Goal: Transaction & Acquisition: Purchase product/service

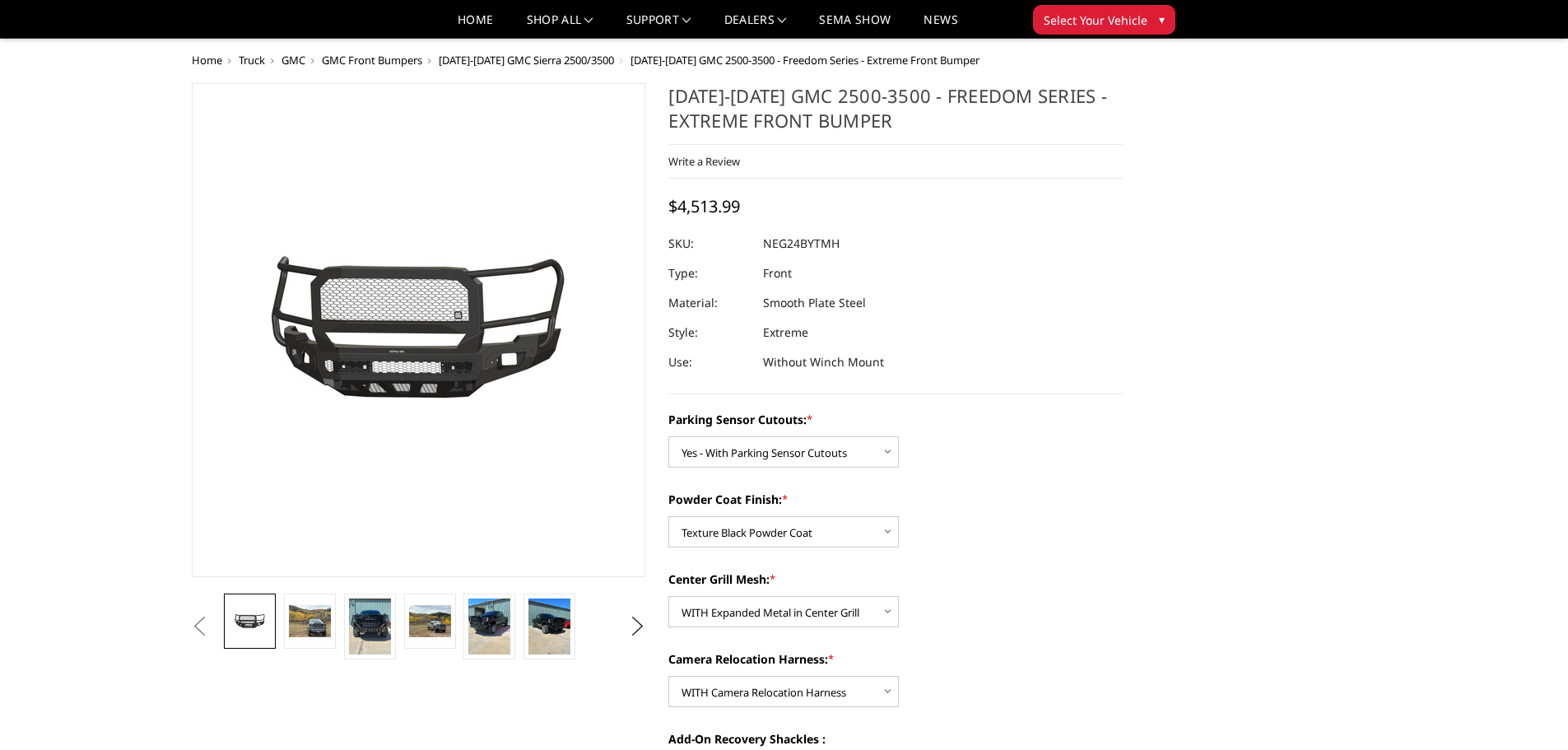
select select "2874"
select select "2876"
select select "2877"
select select "2879"
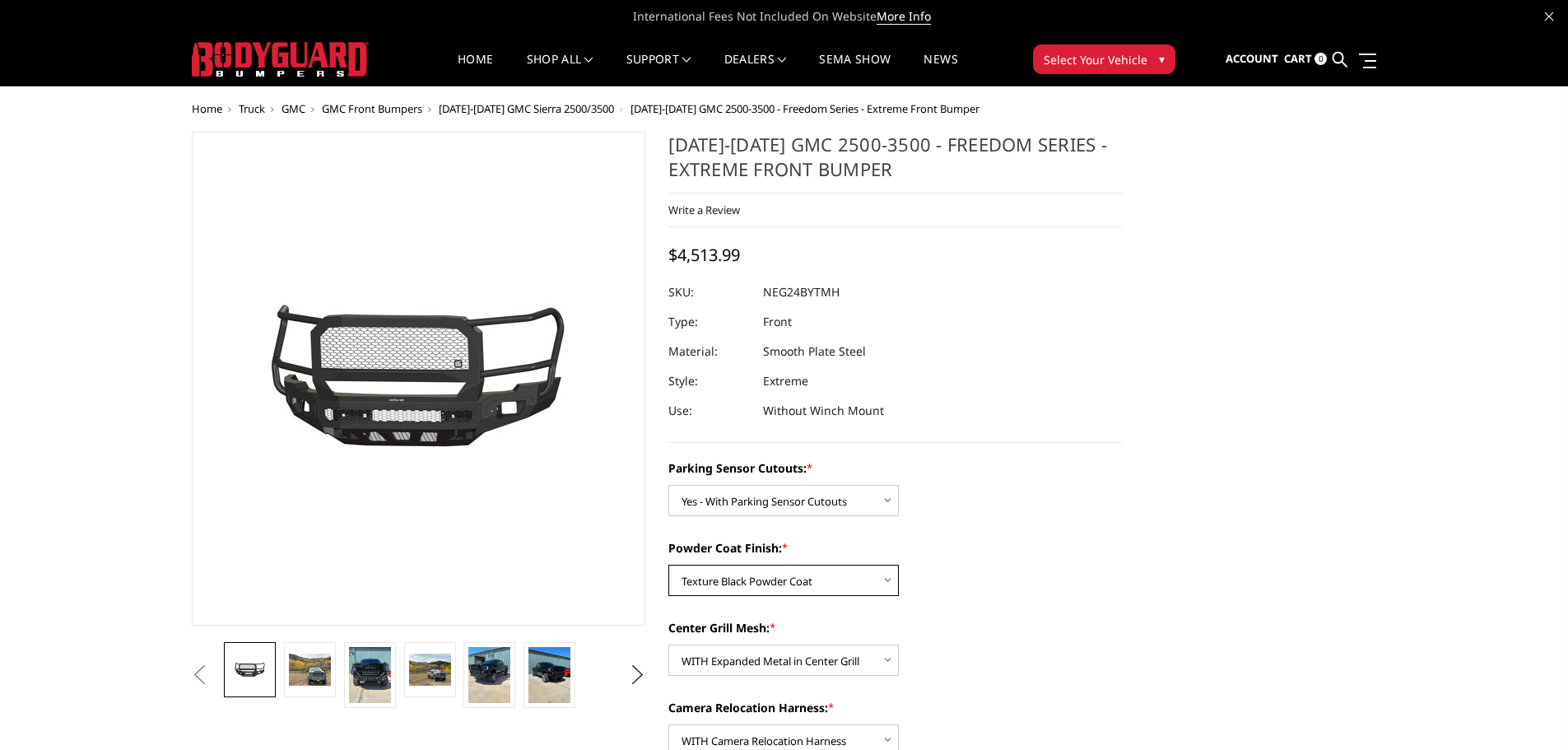
click at [808, 586] on select "Choose Options Bare Metal Texture Black Powder Coat" at bounding box center [784, 580] width 231 height 32
select select "2875"
click at [668, 565] on select "Choose Options Bare Metal Texture Black Powder Coat" at bounding box center [784, 580] width 231 height 32
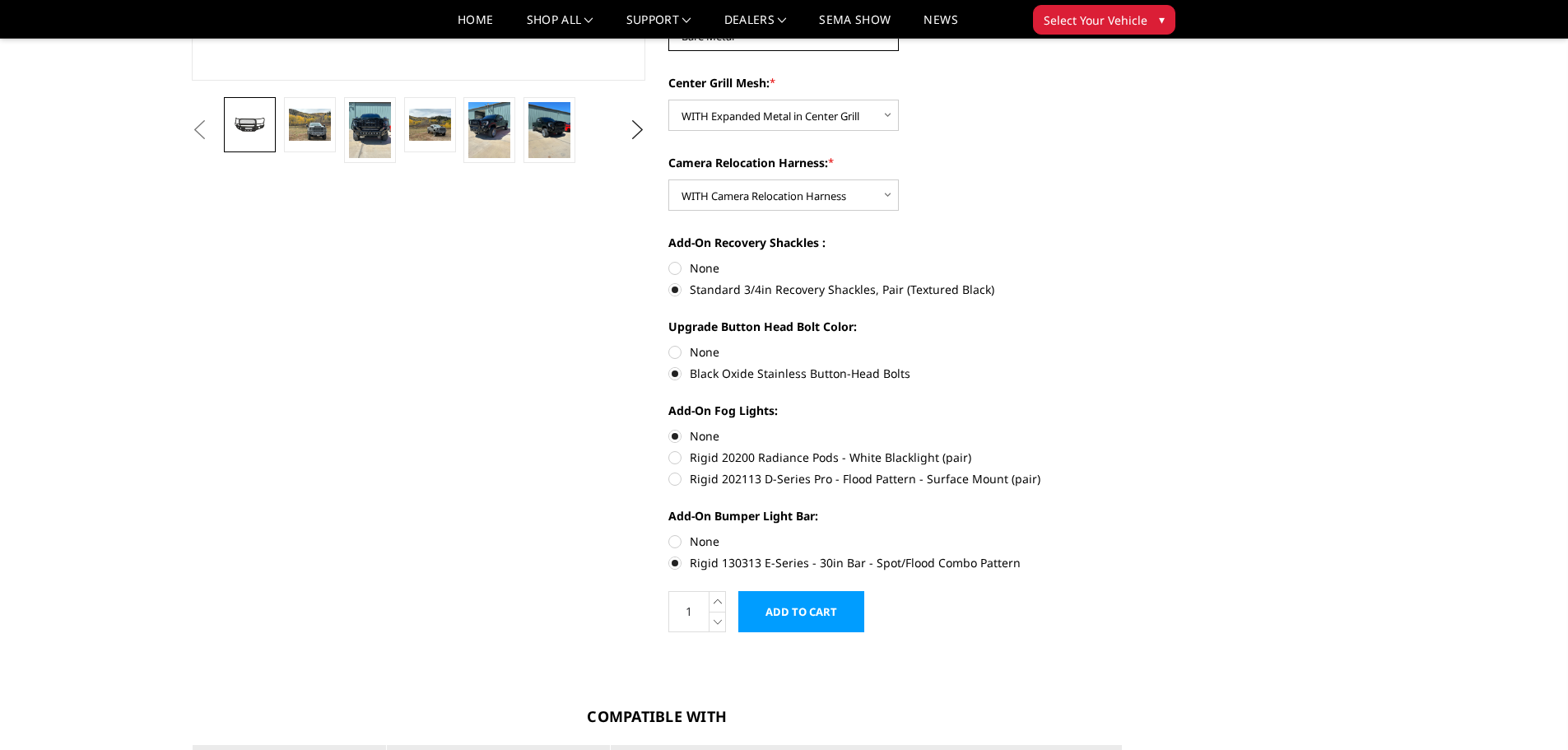
scroll to position [577, 0]
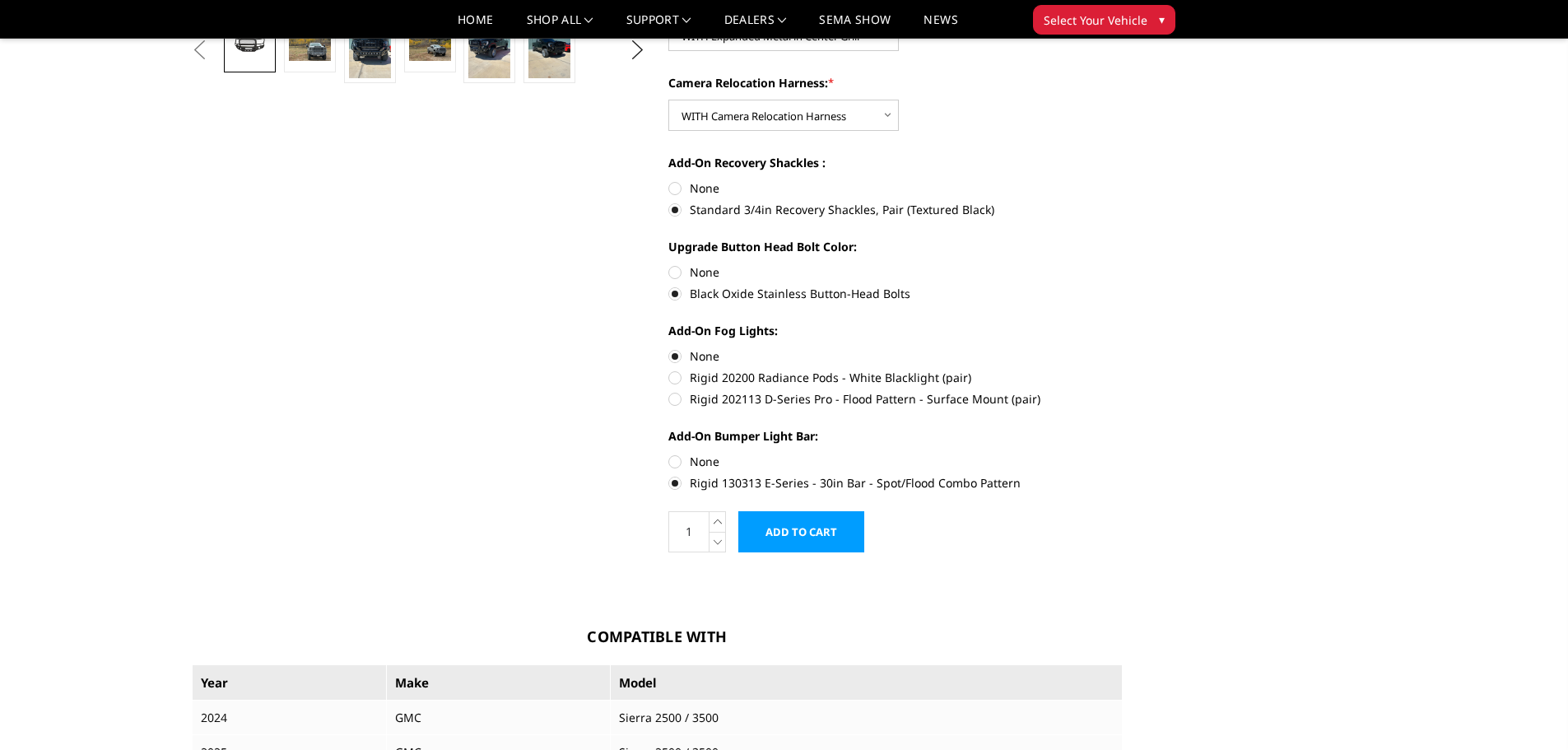
click at [680, 454] on label "None" at bounding box center [895, 461] width 454 height 18
click at [669, 453] on input "None" at bounding box center [668, 452] width 1 height 1
radio input "true"
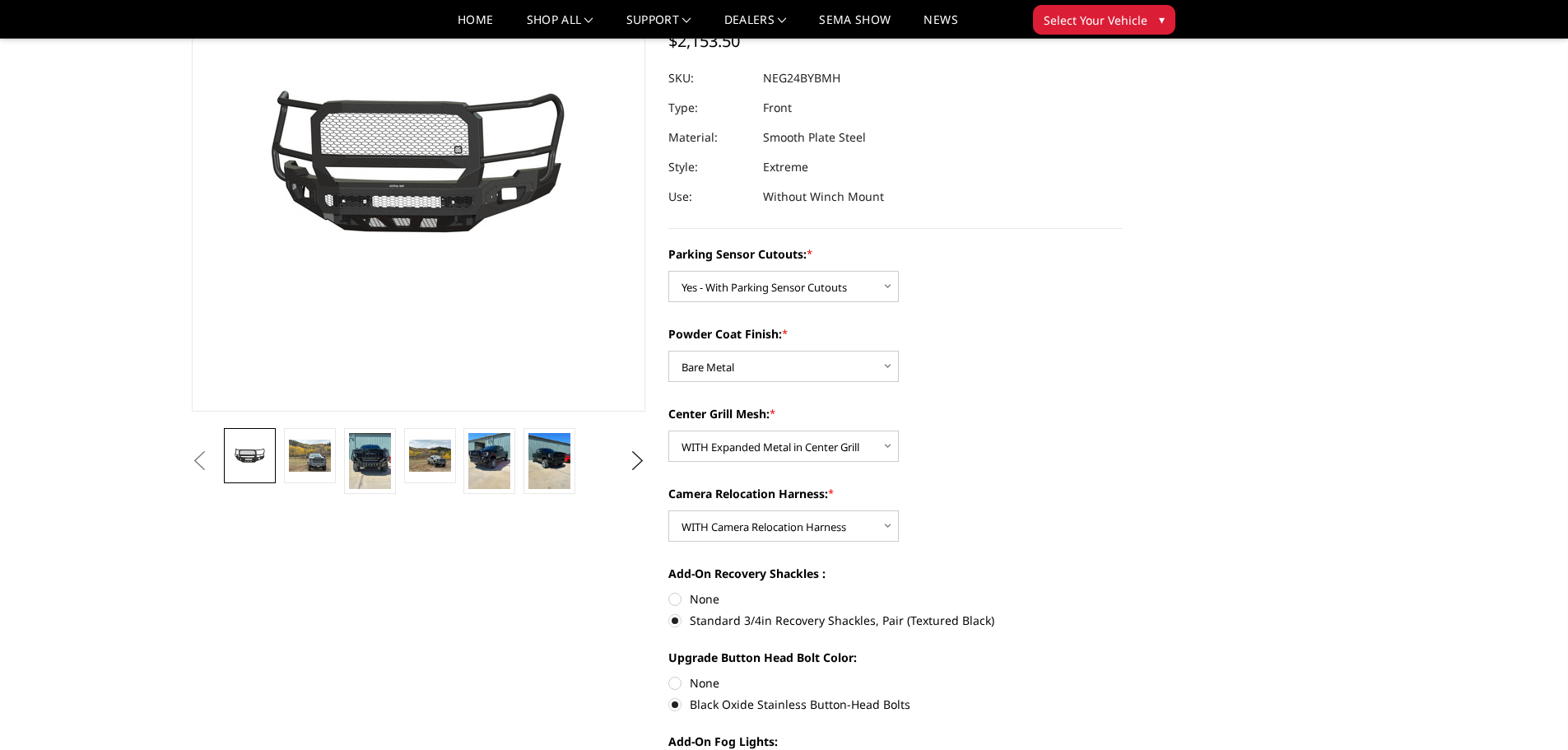
scroll to position [0, 0]
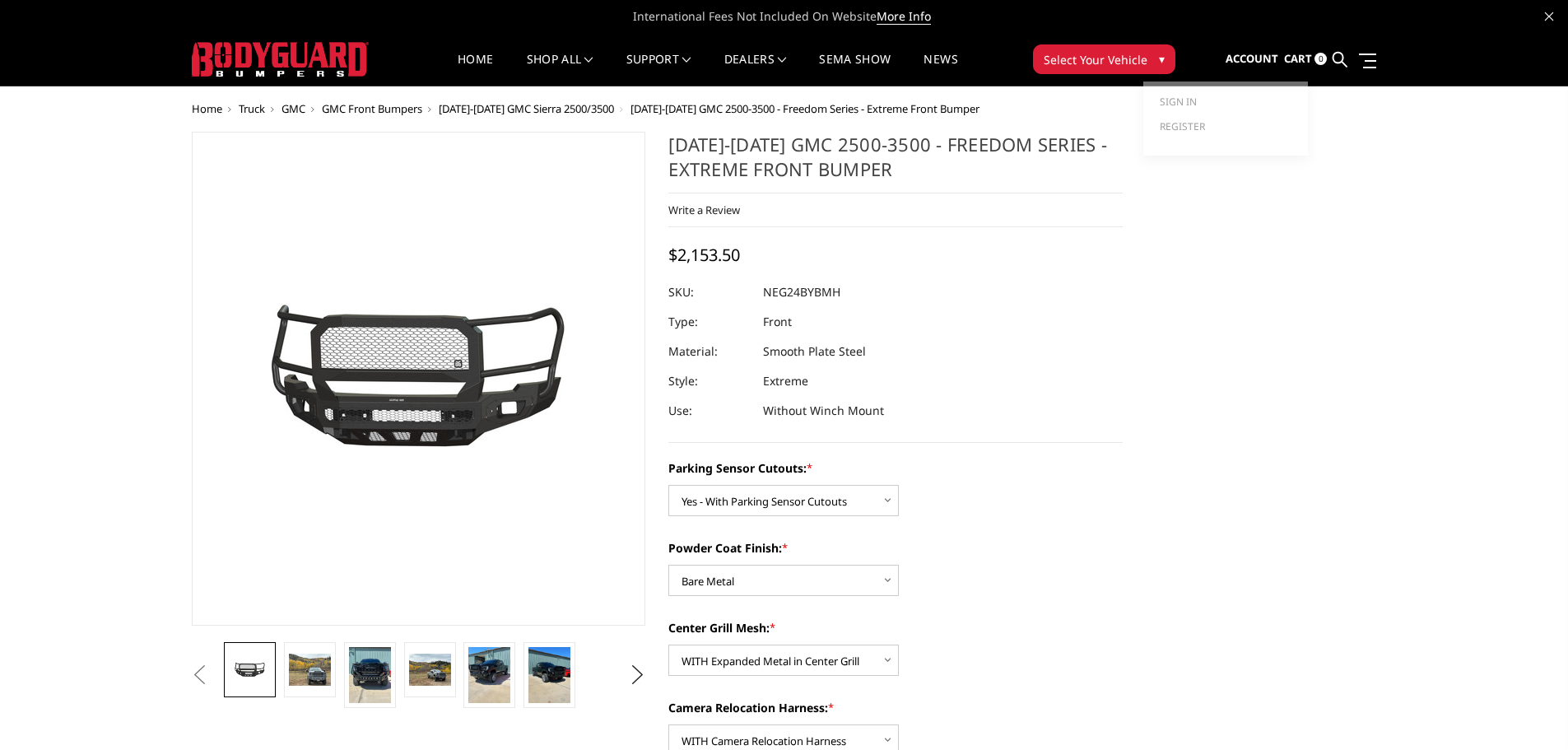
click at [1260, 50] on link "Account" at bounding box center [1252, 59] width 52 height 44
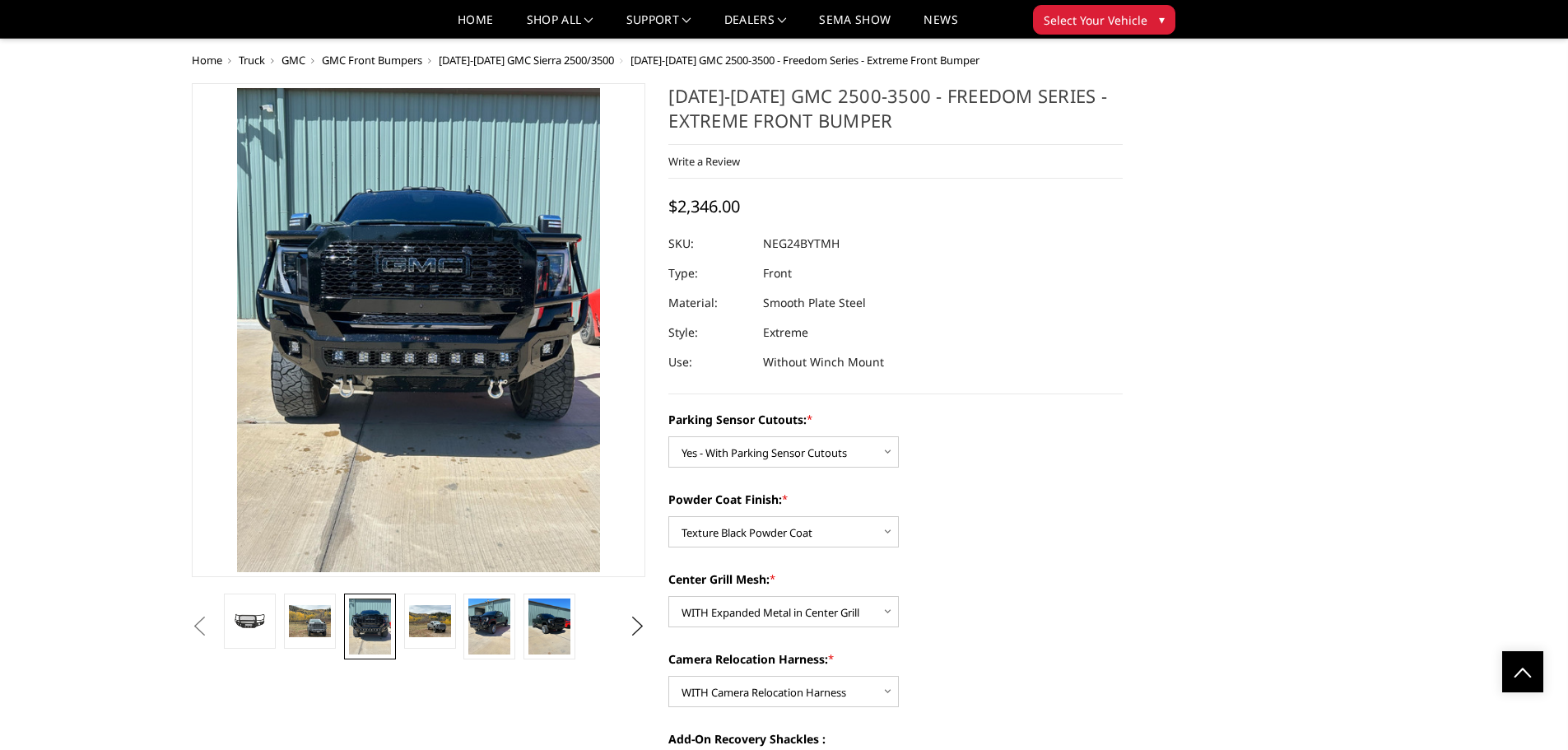
select select "2874"
select select "2876"
select select "2877"
select select "2879"
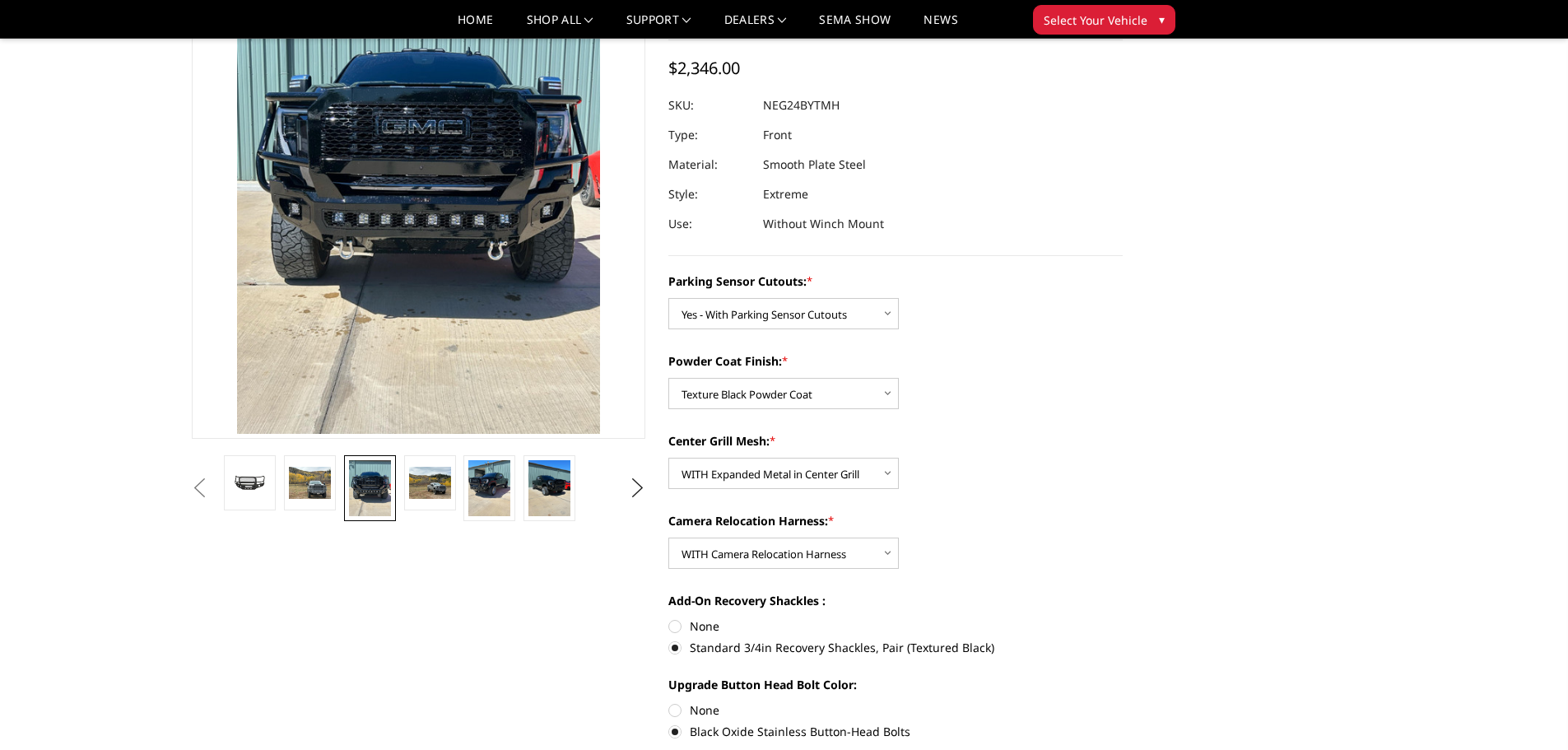
scroll to position [165, 0]
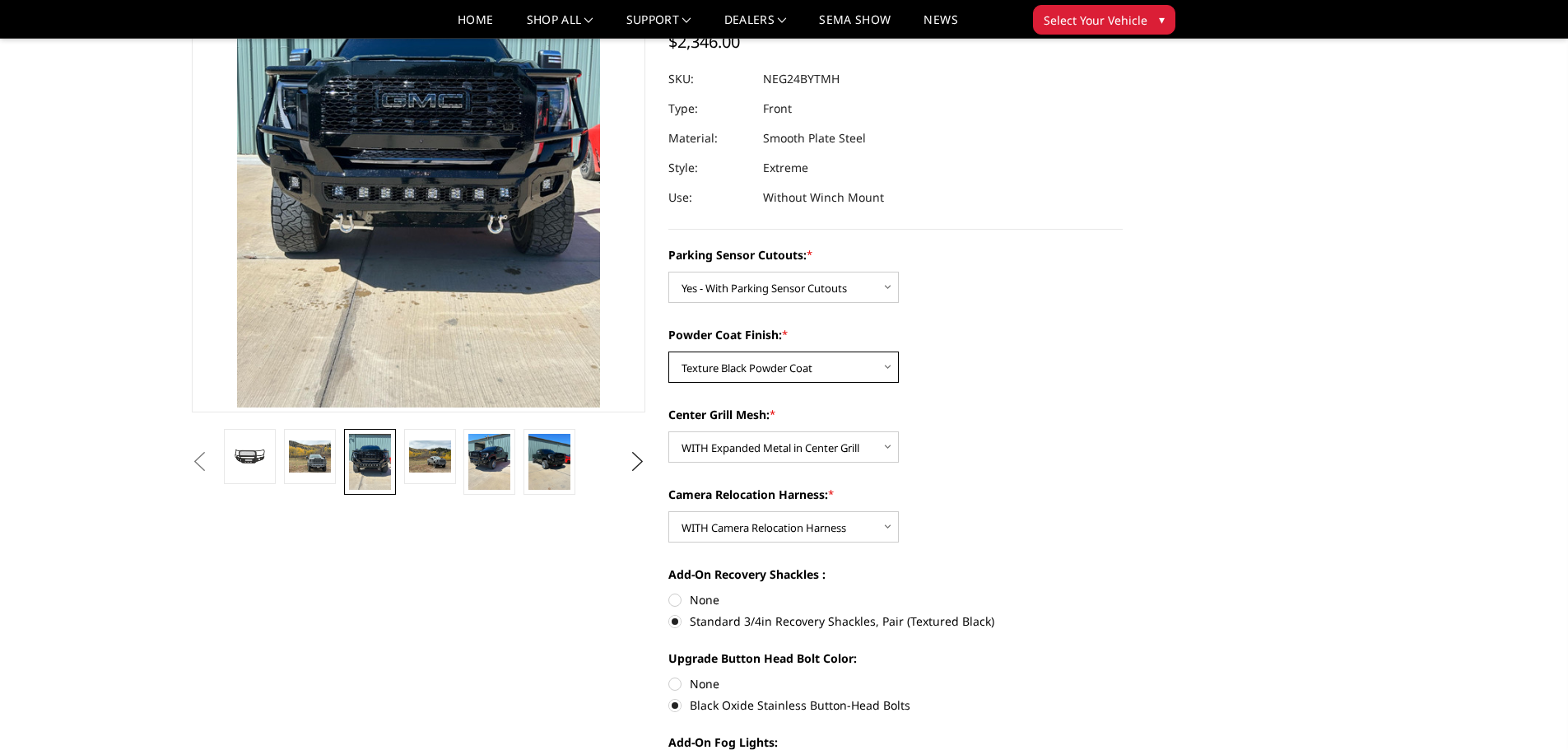
click at [851, 372] on select "Choose Options Bare Metal Texture Black Powder Coat" at bounding box center [784, 368] width 231 height 32
select select "2875"
click at [668, 352] on select "Choose Options Bare Metal Texture Black Powder Coat" at bounding box center [784, 368] width 231 height 32
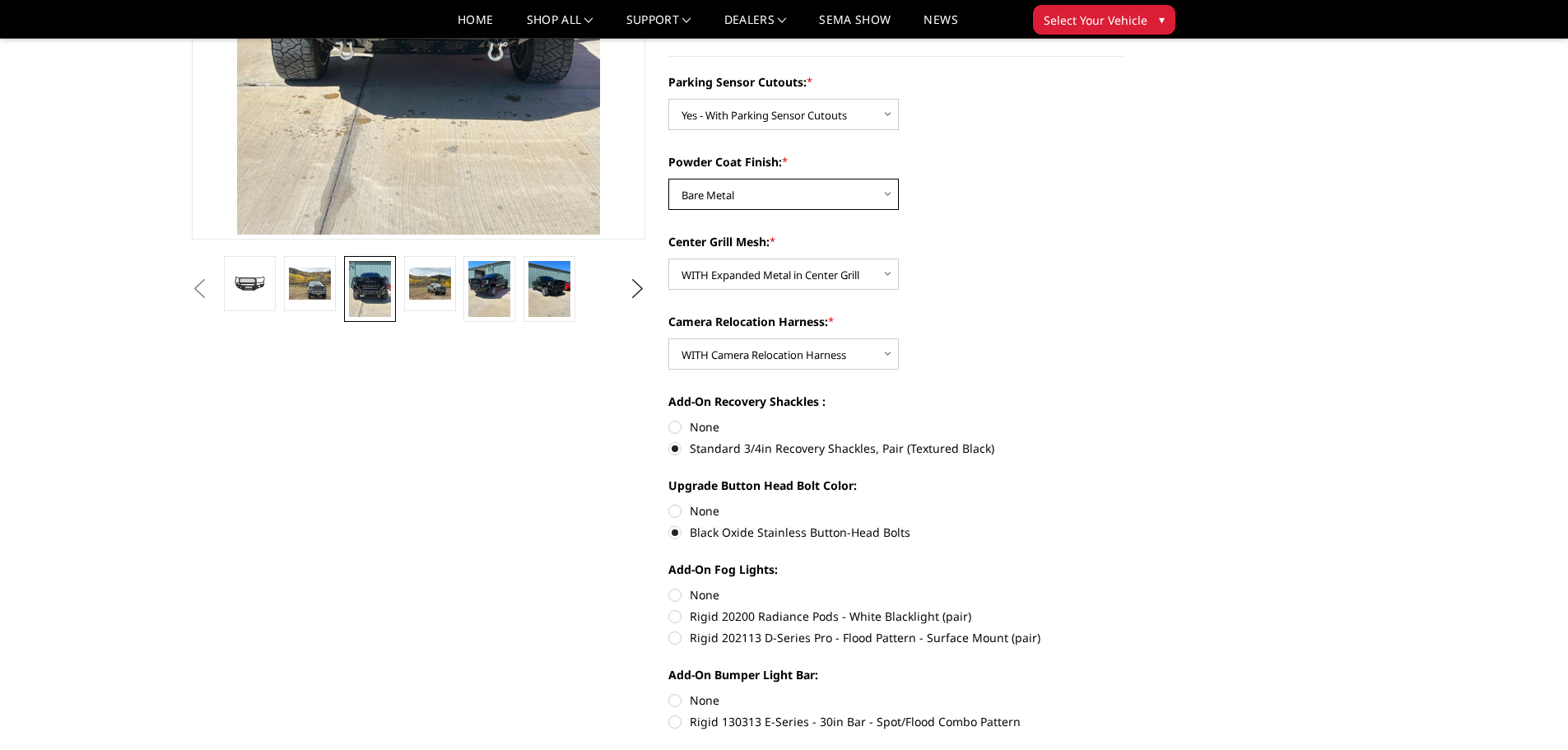
scroll to position [329, 0]
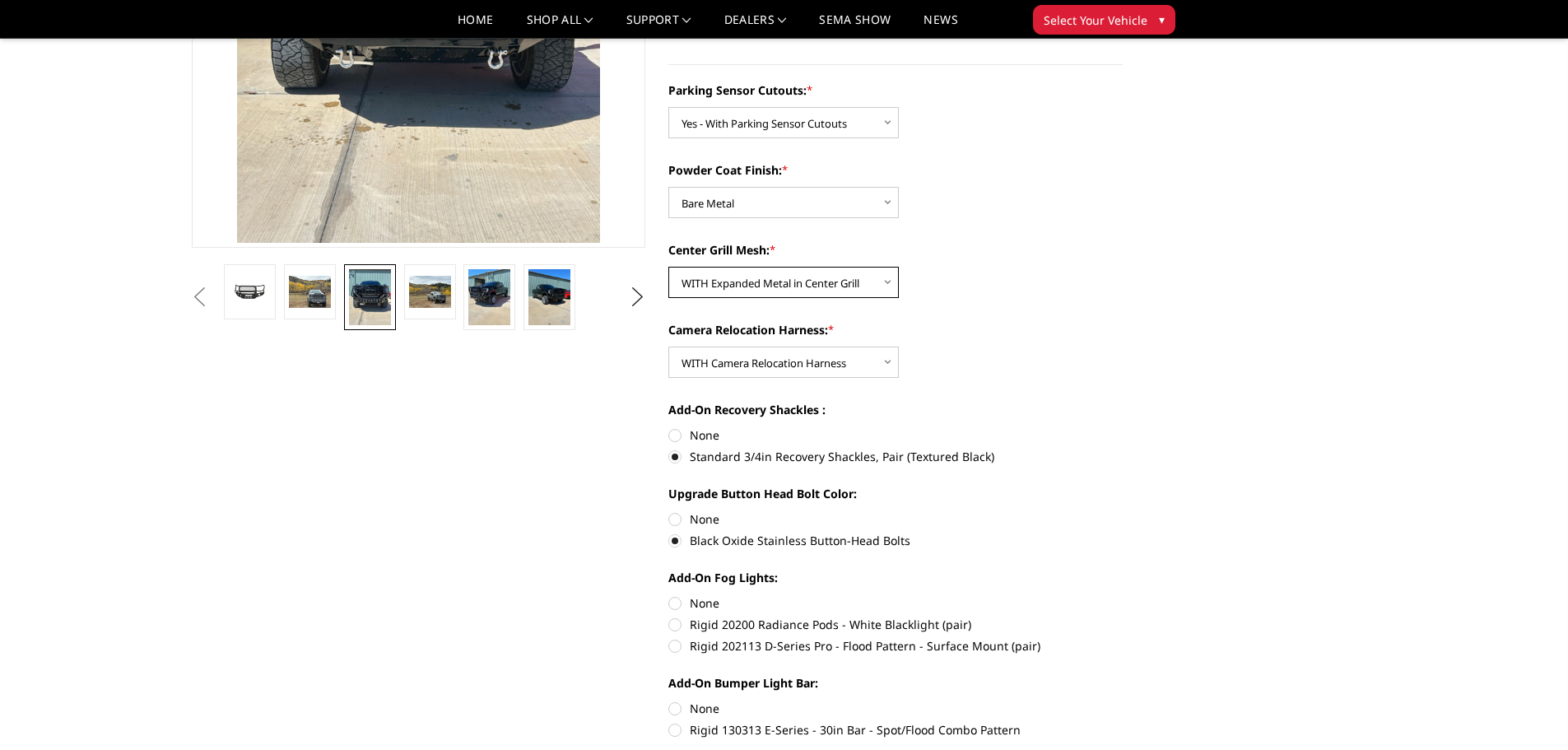
click at [761, 286] on select "Choose Options WITH Expanded Metal in Center Grill WITHOUT Expanded Metal in Ce…" at bounding box center [784, 283] width 231 height 32
click at [668, 267] on select "Choose Options WITH Expanded Metal in Center Grill WITHOUT Expanded Metal in Ce…" at bounding box center [784, 283] width 231 height 32
click at [776, 121] on select "Choose Options No - Without Parking Sensor Cutouts Yes - With Parking Sensor Cu…" at bounding box center [784, 123] width 231 height 32
click at [668, 107] on select "Choose Options No - Without Parking Sensor Cutouts Yes - With Parking Sensor Cu…" at bounding box center [784, 123] width 231 height 32
click at [773, 127] on select "Choose Options No - Without Parking Sensor Cutouts Yes - With Parking Sensor Cu…" at bounding box center [784, 123] width 231 height 32
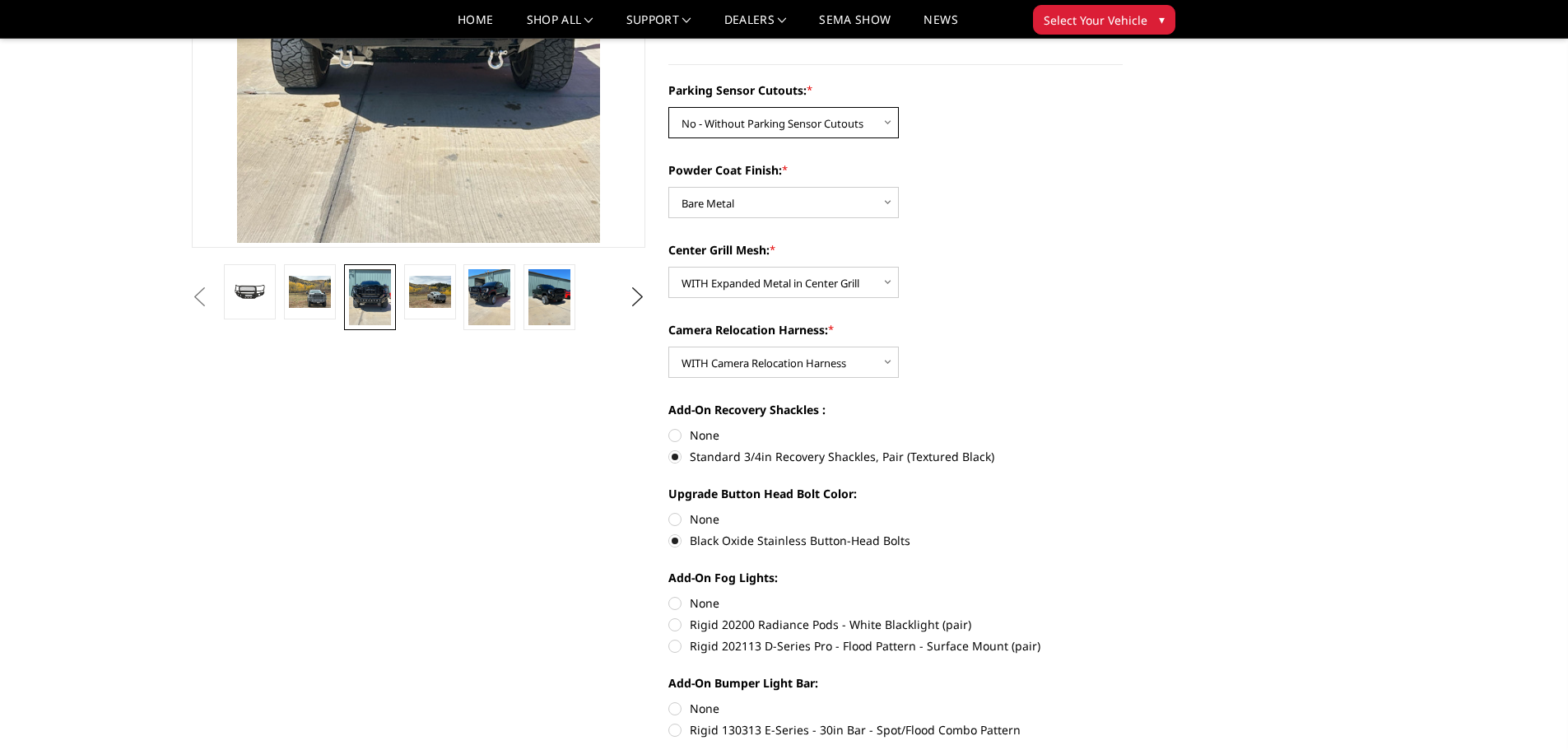
select select "2874"
click at [668, 107] on select "Choose Options No - Without Parking Sensor Cutouts Yes - With Parking Sensor Cu…" at bounding box center [784, 123] width 231 height 32
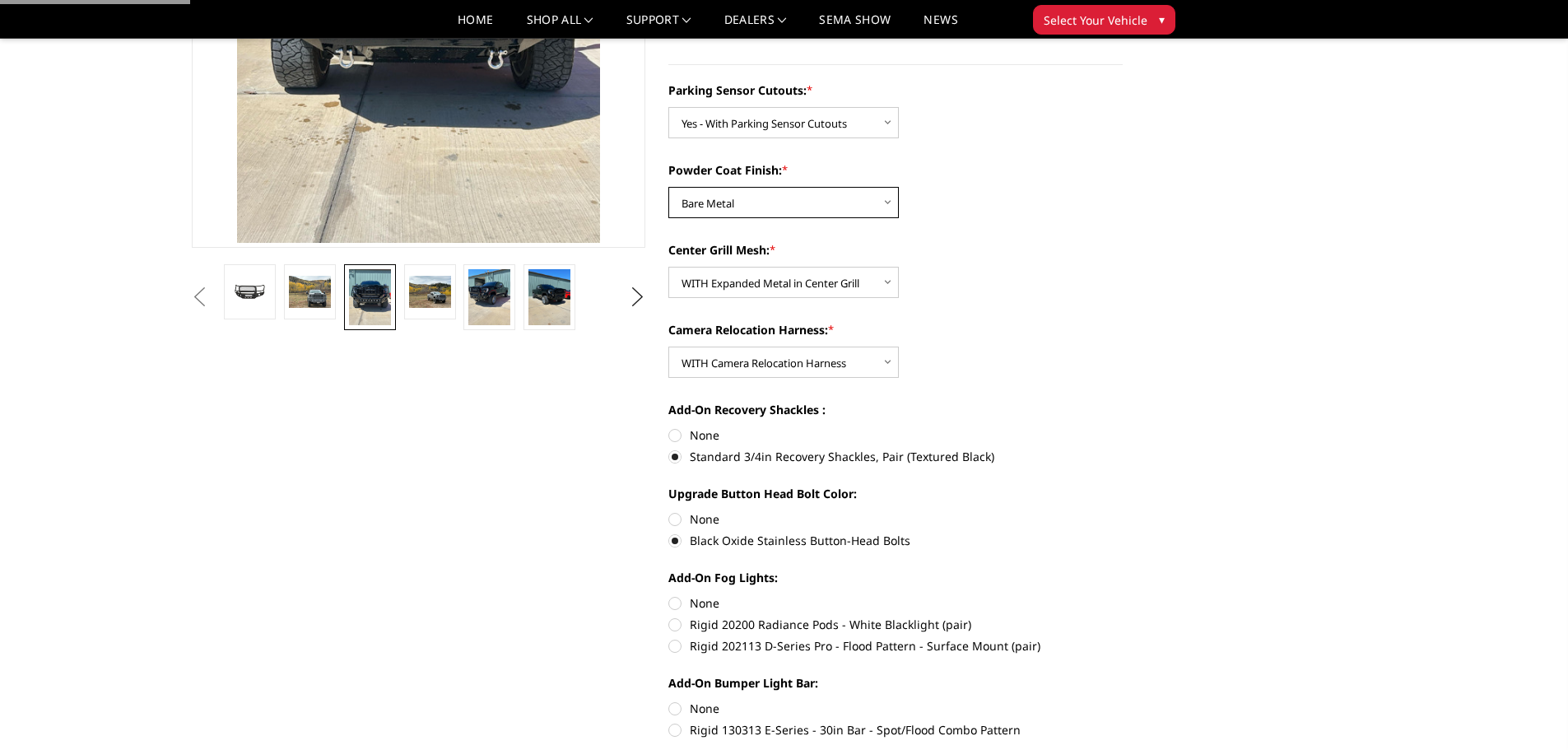
click at [763, 206] on select "Choose Options Bare Metal Texture Black Powder Coat" at bounding box center [784, 203] width 231 height 32
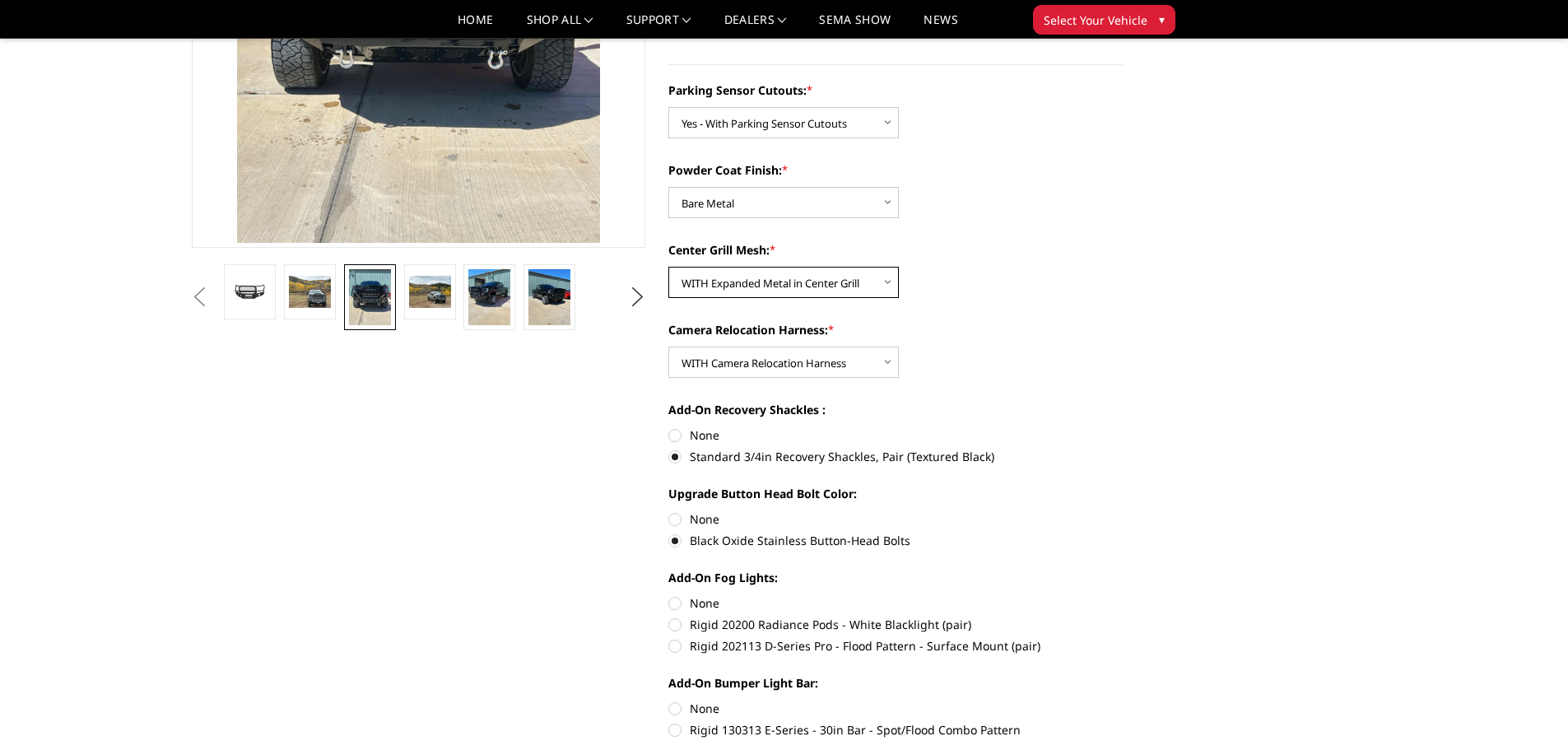
click at [748, 286] on select "Choose Options WITH Expanded Metal in Center Grill WITHOUT Expanded Metal in Ce…" at bounding box center [784, 283] width 231 height 32
click at [743, 208] on select "Choose Options Bare Metal Texture Black Powder Coat" at bounding box center [784, 203] width 231 height 32
click at [668, 187] on select "Choose Options Bare Metal Texture Black Powder Coat" at bounding box center [784, 203] width 231 height 32
click at [762, 209] on select "Choose Options Bare Metal Texture Black Powder Coat" at bounding box center [784, 203] width 231 height 32
click at [668, 187] on select "Choose Options Bare Metal Texture Black Powder Coat" at bounding box center [784, 203] width 231 height 32
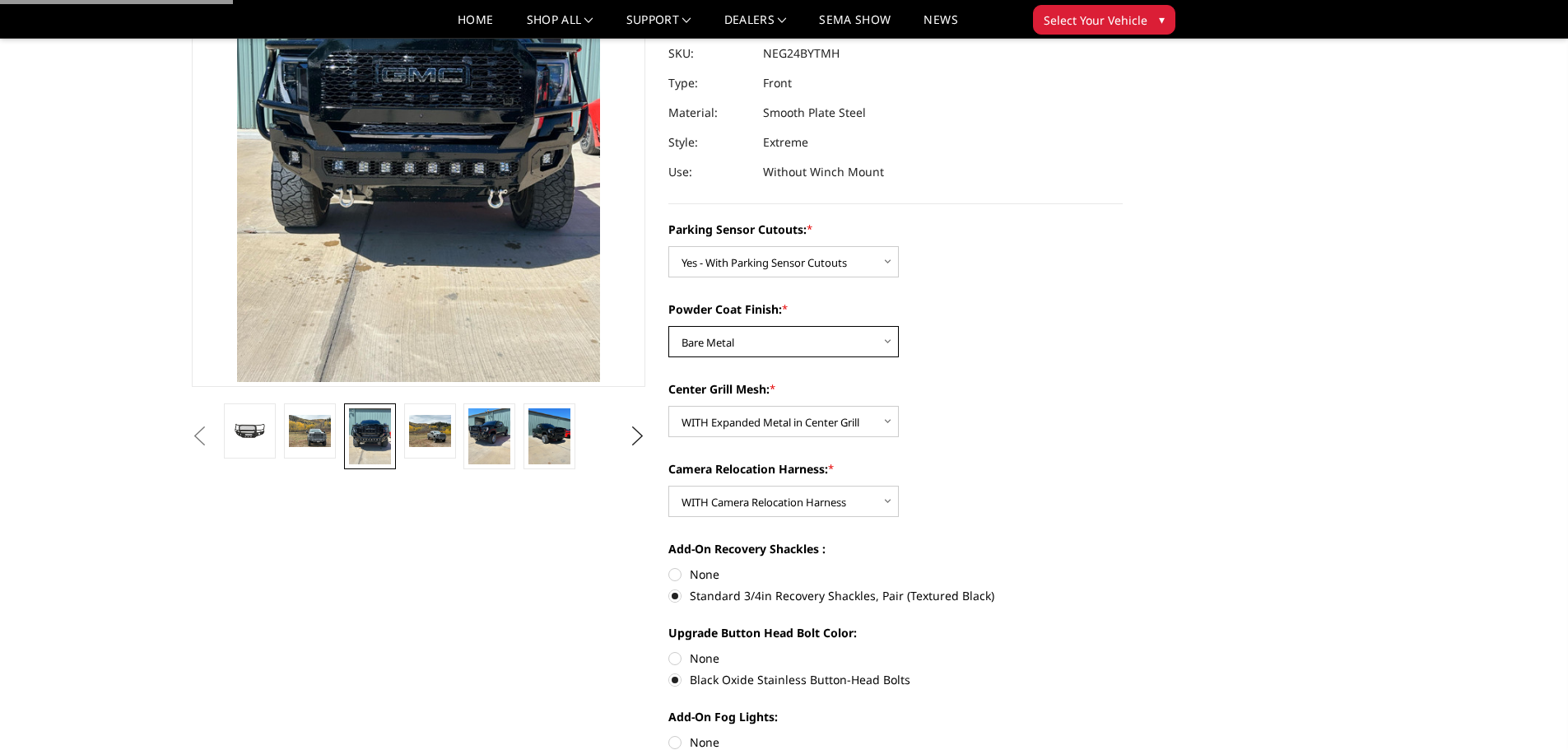
scroll to position [0, 0]
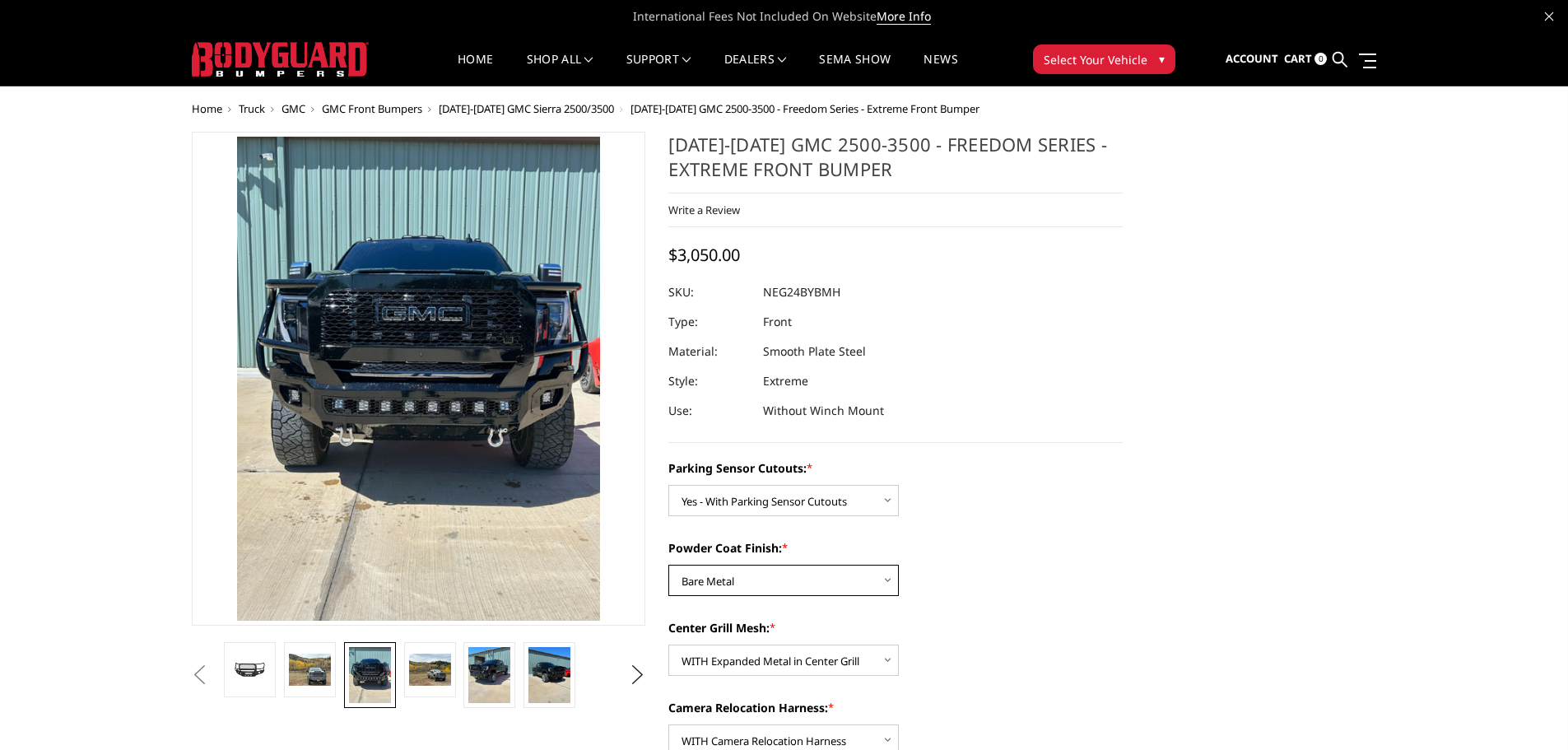
click at [770, 577] on select "Choose Options Bare Metal Texture Black Powder Coat" at bounding box center [784, 580] width 231 height 32
click at [725, 662] on select "Choose Options WITH Expanded Metal in Center Grill WITHOUT Expanded Metal in Ce…" at bounding box center [784, 660] width 231 height 32
click at [750, 589] on select "Choose Options Bare Metal Texture Black Powder Coat" at bounding box center [784, 580] width 231 height 32
select select "2876"
click at [668, 565] on select "Choose Options Bare Metal Texture Black Powder Coat" at bounding box center [784, 580] width 231 height 32
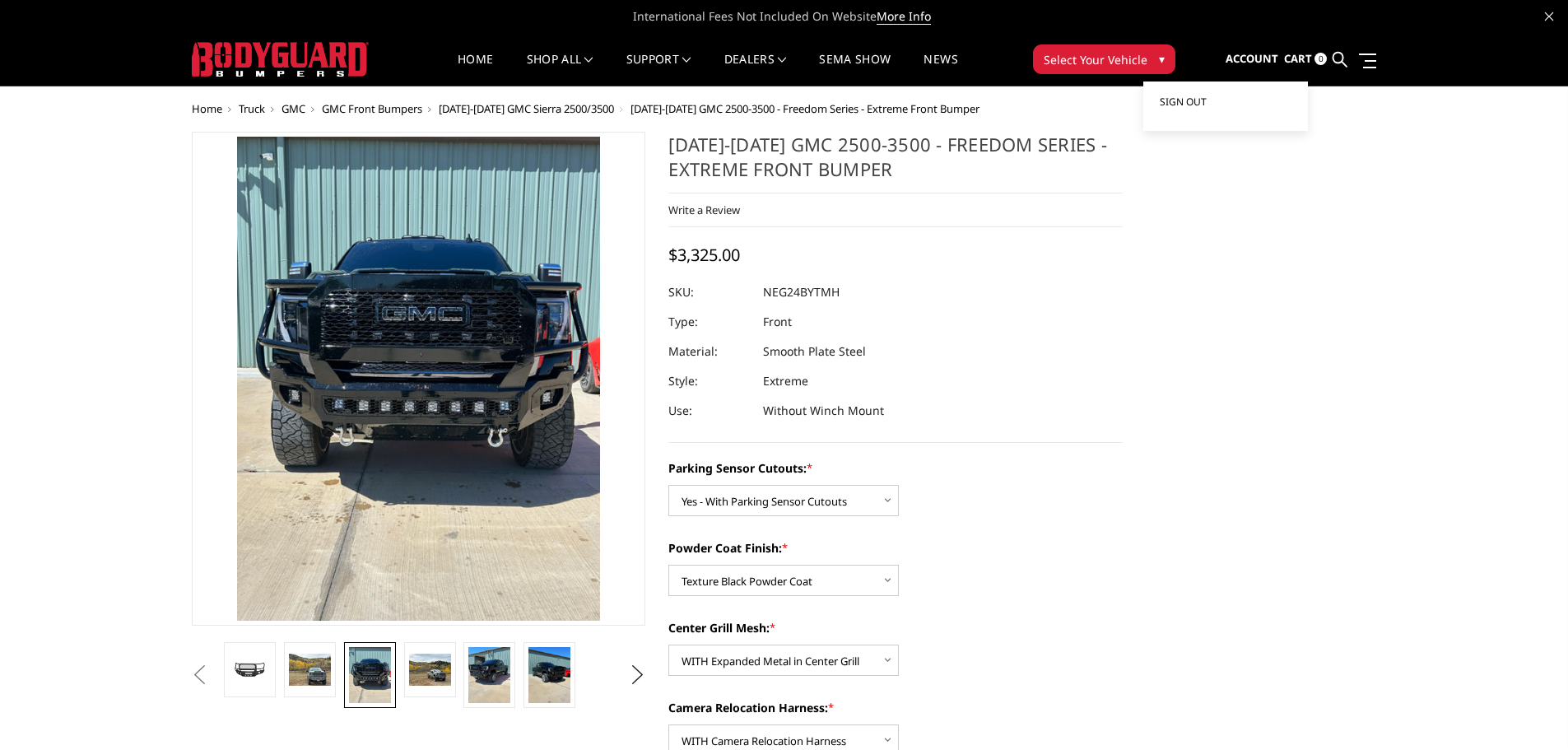
click at [1198, 101] on span "Sign out" at bounding box center [1184, 102] width 47 height 14
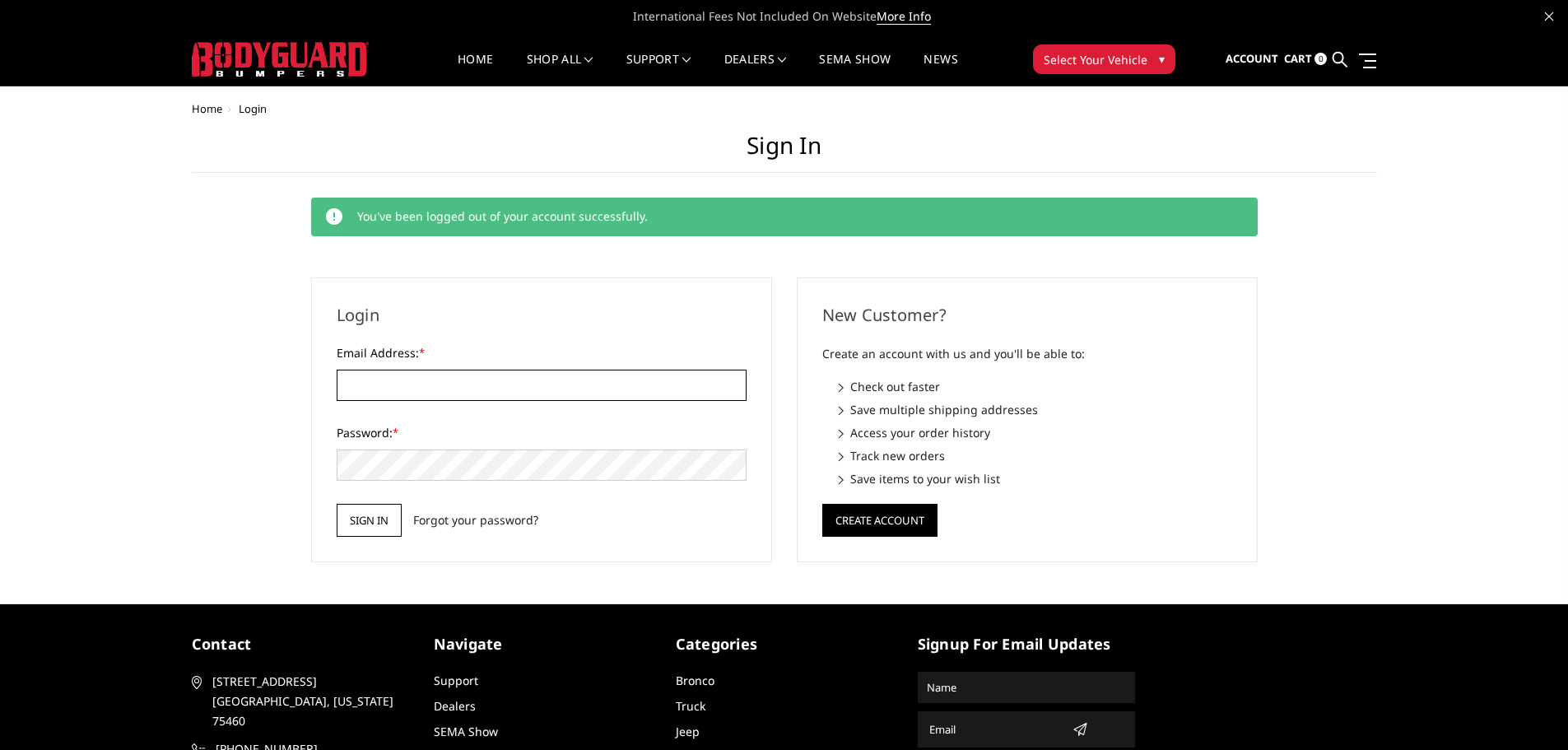
type input "[EMAIL_ADDRESS][DOMAIN_NAME]"
click at [348, 528] on input "Sign in" at bounding box center [370, 519] width 65 height 33
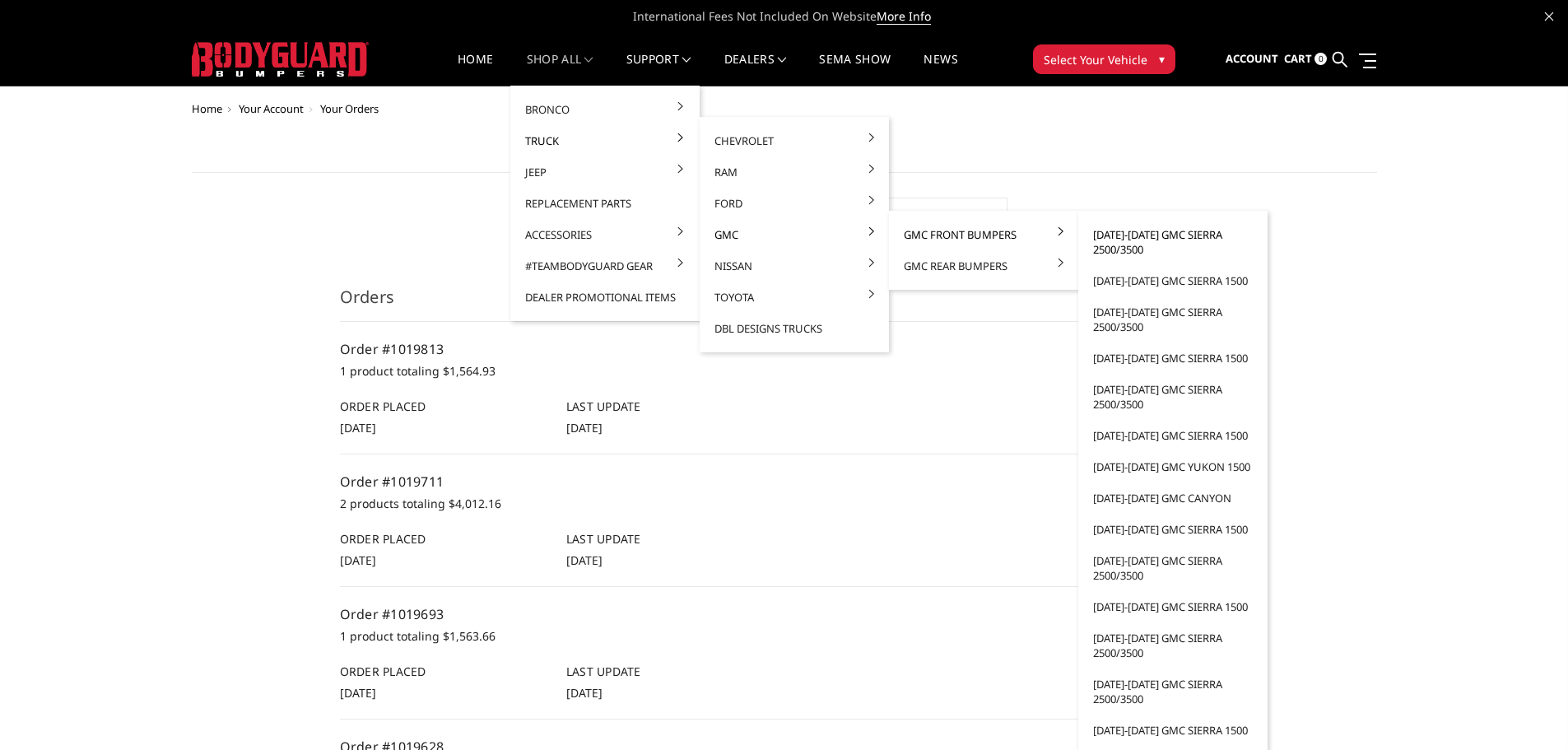
click at [1143, 239] on link "[DATE]-[DATE] GMC Sierra 2500/3500" at bounding box center [1173, 241] width 176 height 46
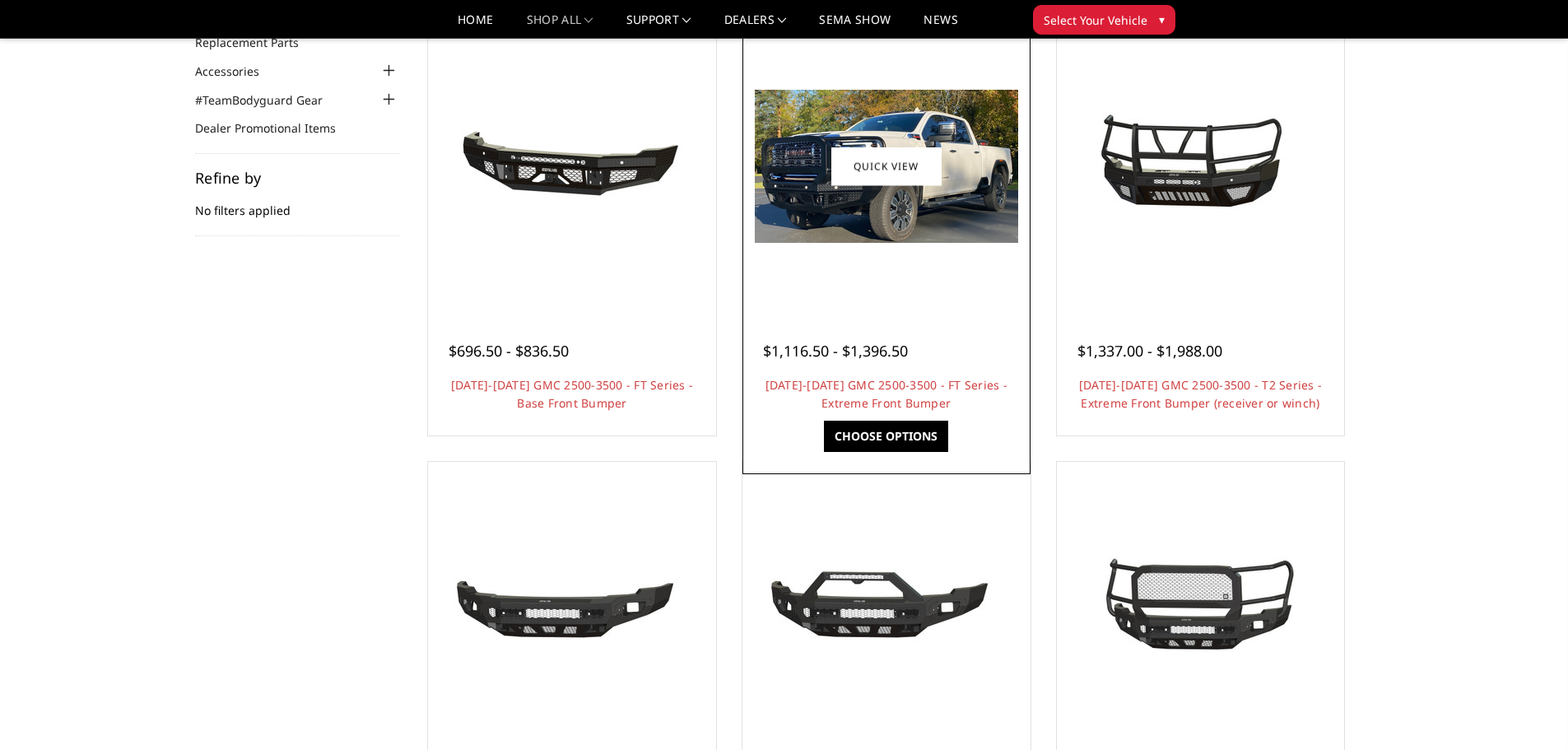
scroll to position [494, 0]
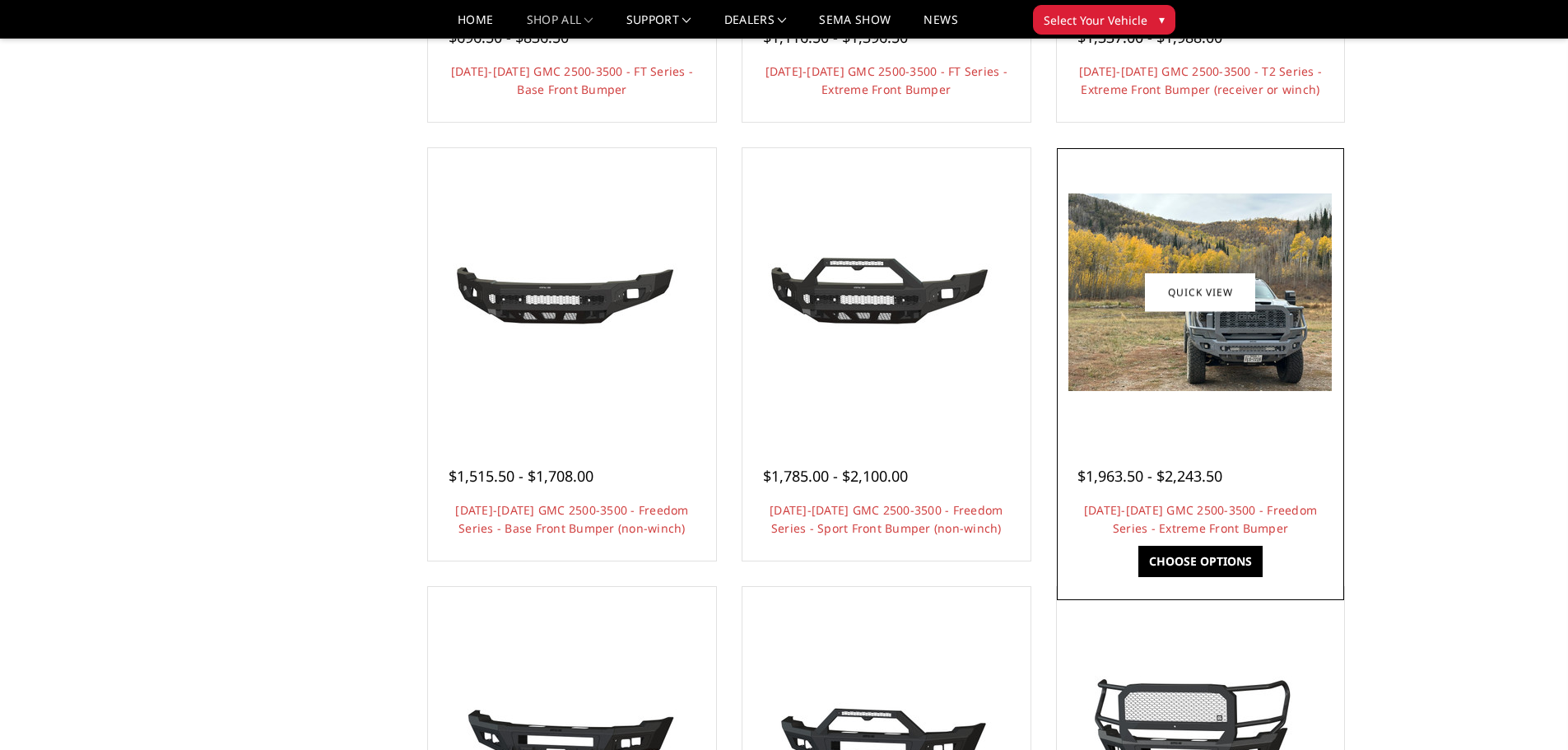
click at [1177, 386] on img at bounding box center [1199, 292] width 263 height 198
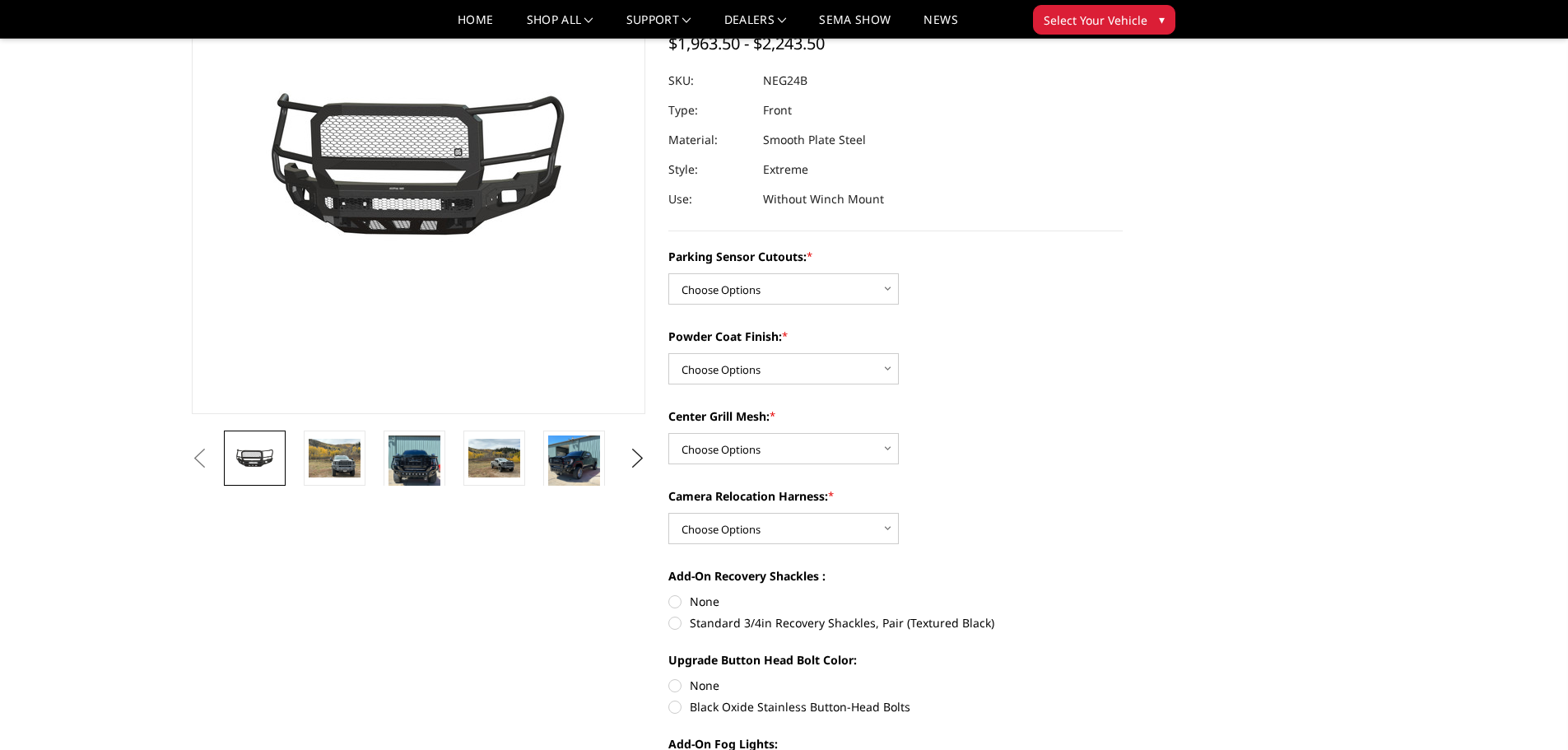
scroll to position [165, 0]
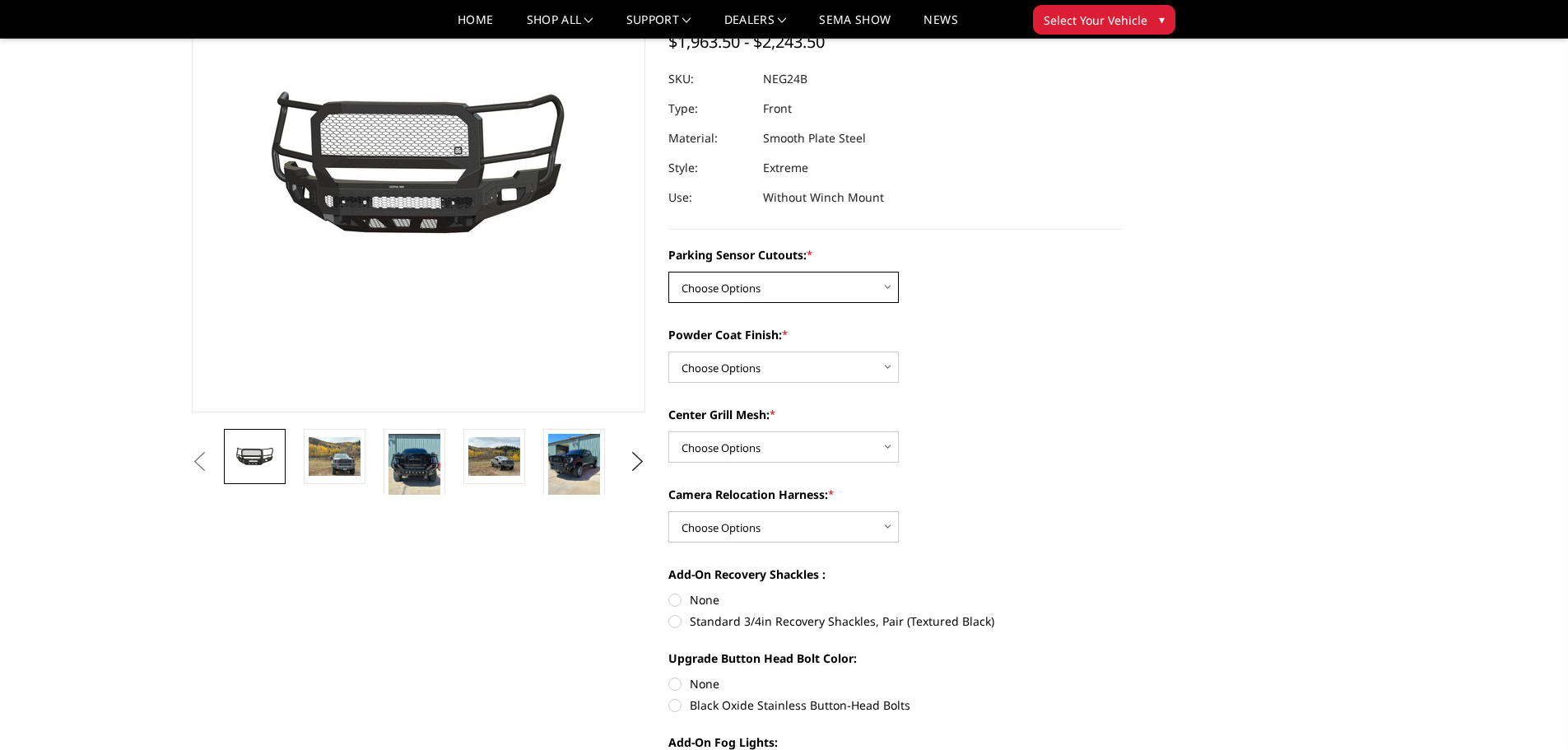
click at [852, 290] on select "Choose Options No - Without Parking Sensor Cutouts Yes - With Parking Sensor Cu…" at bounding box center [784, 288] width 231 height 32
select select "2874"
click at [668, 272] on select "Choose Options No - Without Parking Sensor Cutouts Yes - With Parking Sensor Cu…" at bounding box center [784, 288] width 231 height 32
click at [806, 362] on select "Choose Options Bare Metal Texture Black Powder Coat" at bounding box center [784, 368] width 231 height 32
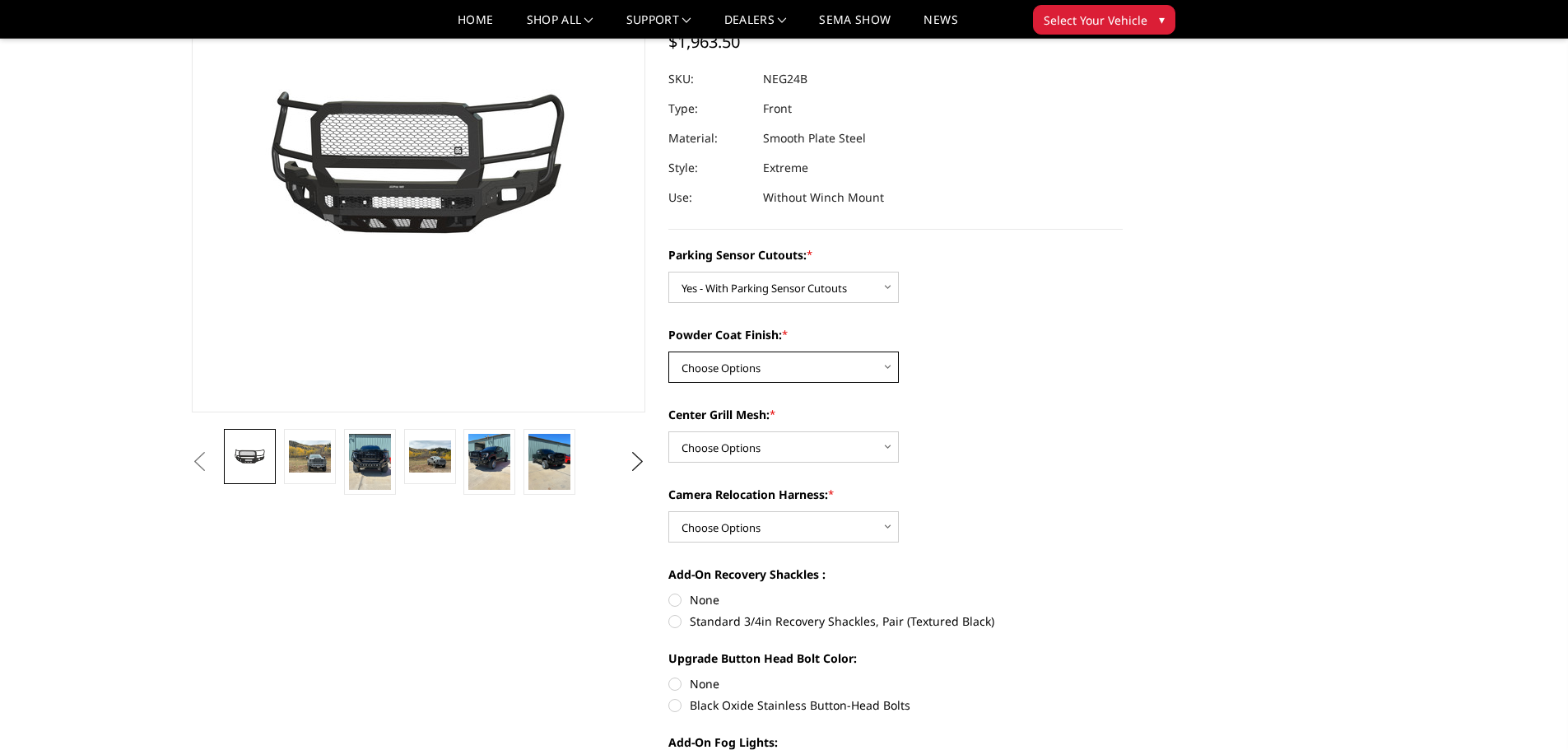
select select "2875"
click at [668, 352] on select "Choose Options Bare Metal Texture Black Powder Coat" at bounding box center [784, 368] width 231 height 32
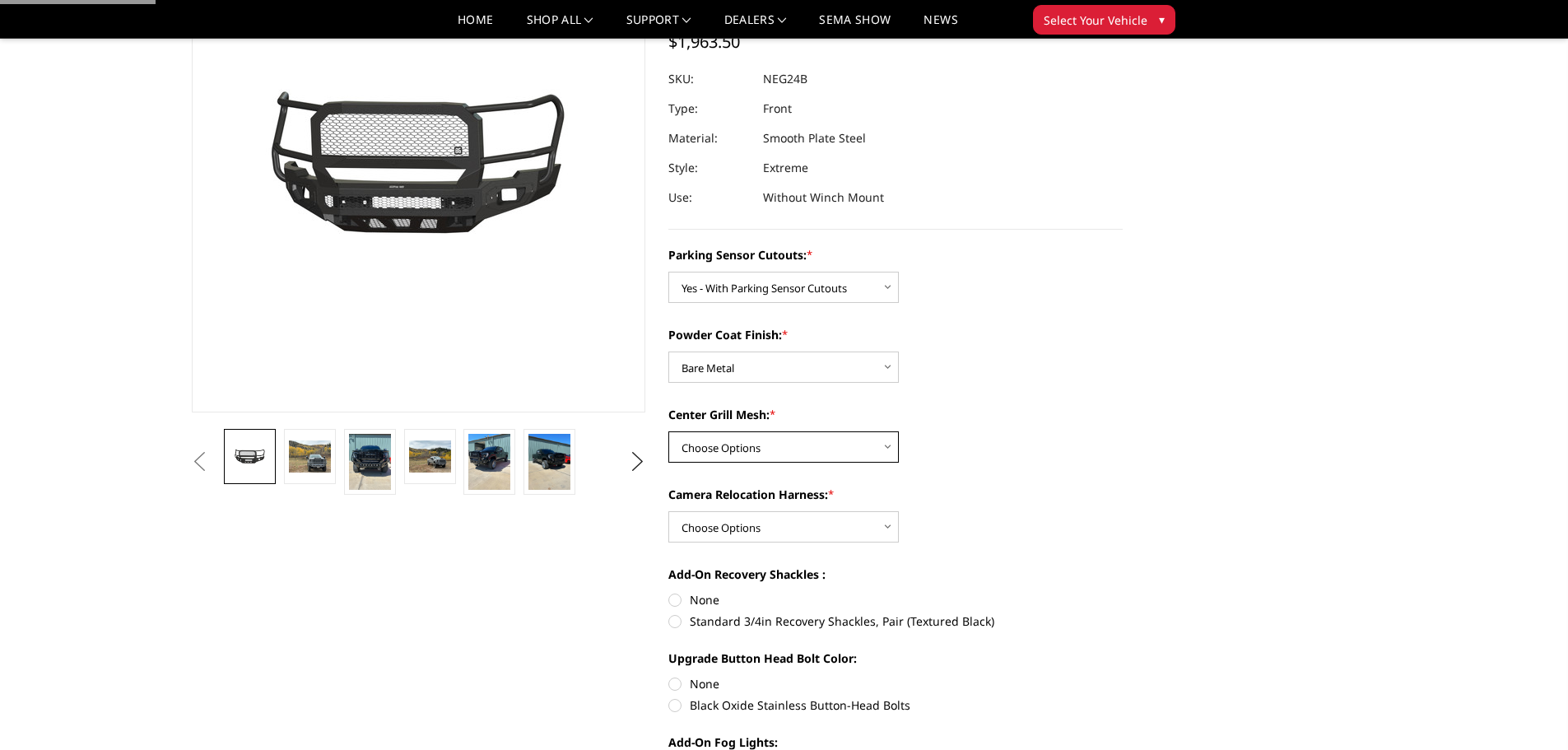
click at [779, 446] on select "Choose Options WITH Expanded Metal in Center Grill WITHOUT Expanded Metal in Ce…" at bounding box center [784, 447] width 231 height 32
select select "2877"
click at [668, 432] on select "Choose Options WITH Expanded Metal in Center Grill WITHOUT Expanded Metal in Ce…" at bounding box center [784, 447] width 231 height 32
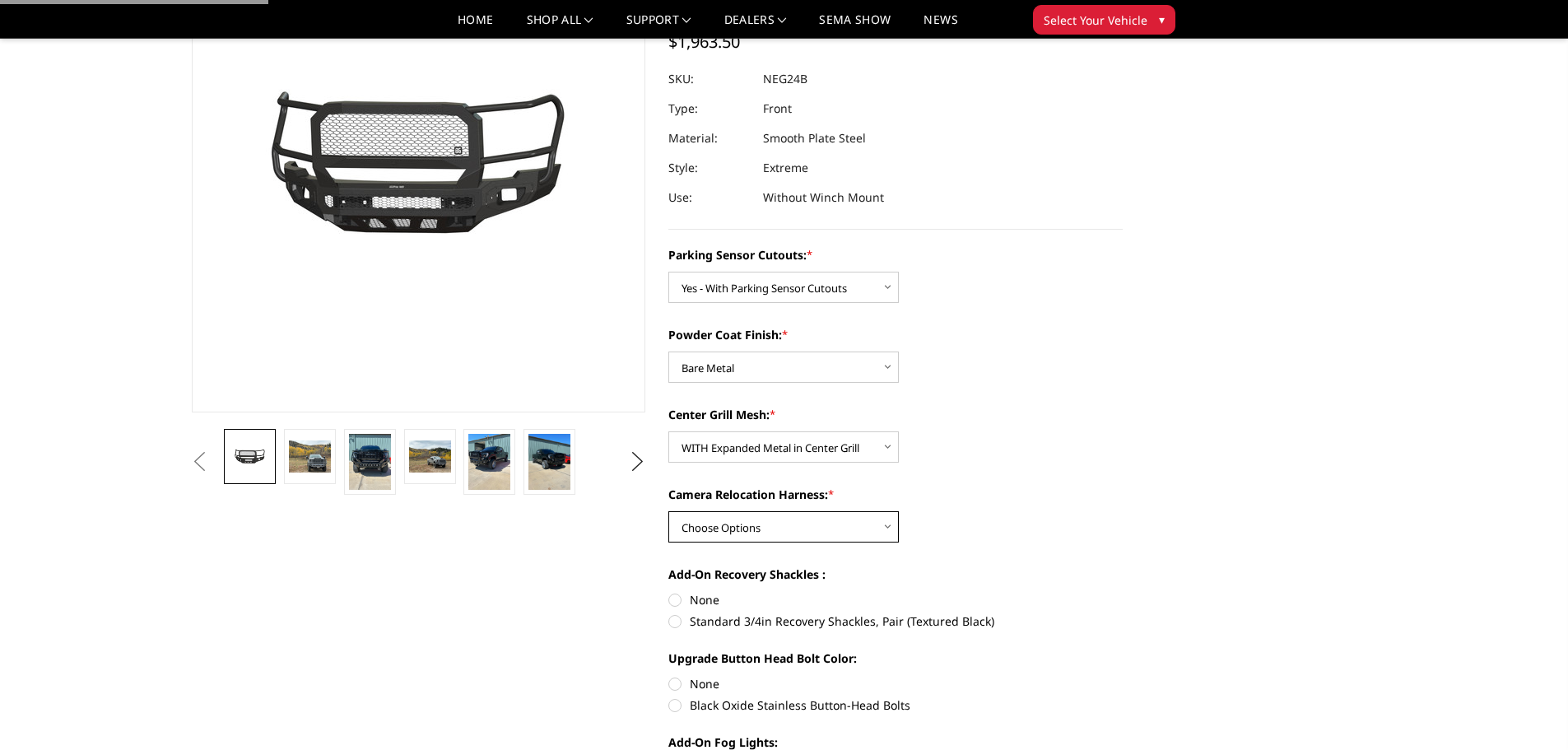
click at [773, 522] on select "Choose Options WITH Camera Relocation Harness WITHOUT Camera Relocation Harness" at bounding box center [784, 527] width 231 height 32
select select "2879"
click at [668, 511] on select "Choose Options WITH Camera Relocation Harness WITHOUT Camera Relocation Harness" at bounding box center [784, 527] width 231 height 32
click at [683, 619] on label "Standard 3/4in Recovery Shackles, Pair (Textured Black)" at bounding box center [895, 622] width 454 height 18
click at [1124, 592] on input "Standard 3/4in Recovery Shackles, Pair (Textured Black)" at bounding box center [1124, 591] width 1 height 1
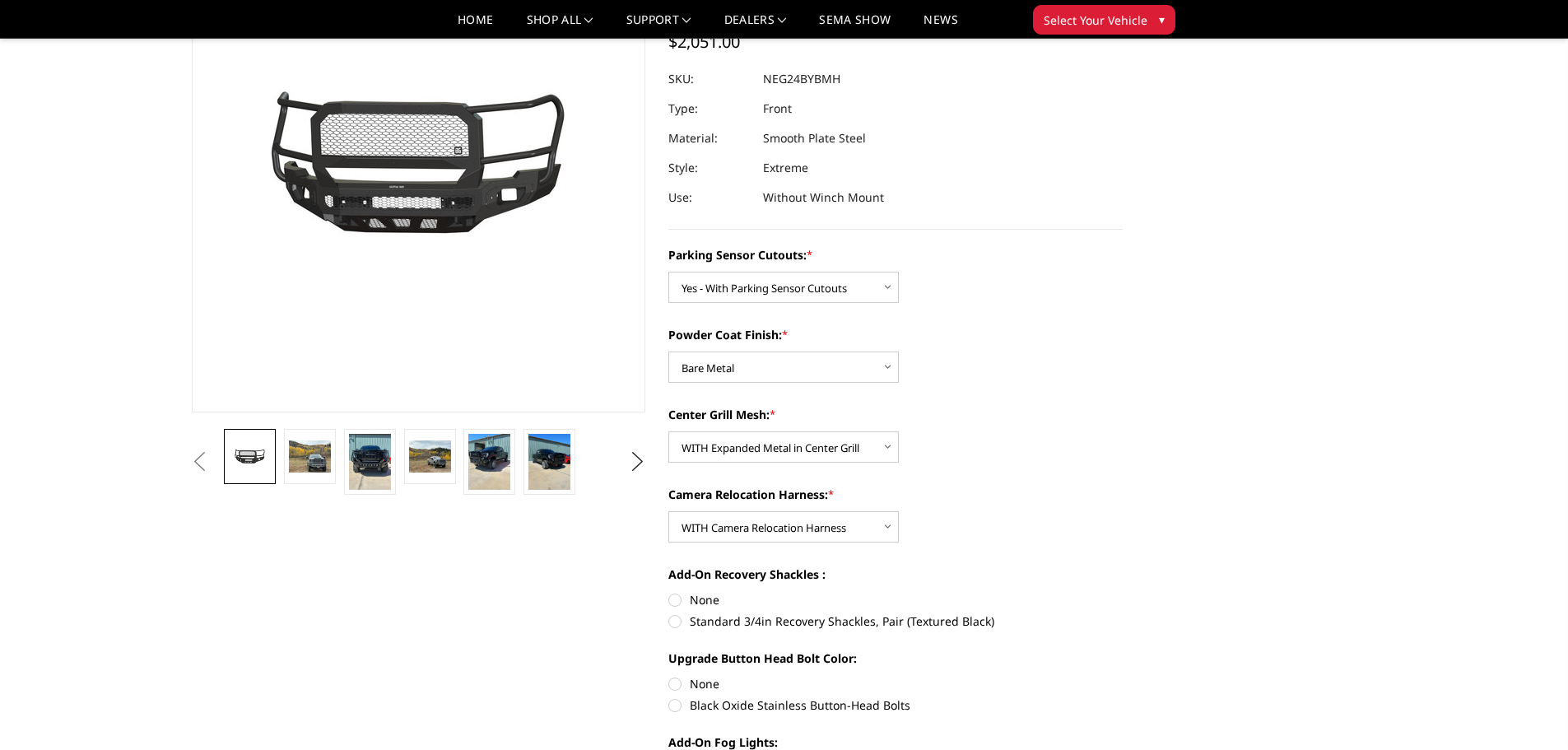
radio input "true"
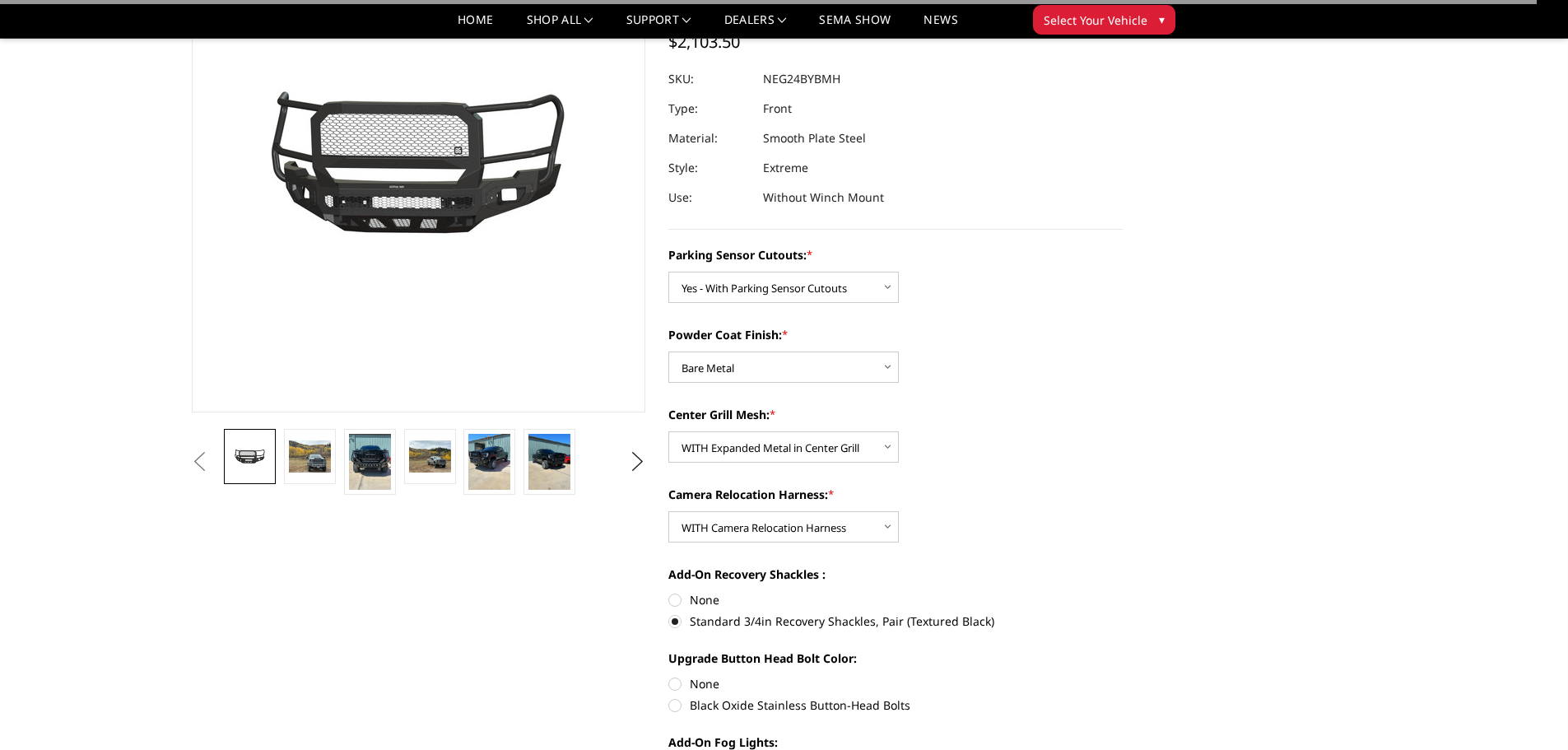
click at [694, 703] on label "Black Oxide Stainless Button-Head Bolts" at bounding box center [895, 706] width 454 height 18
click at [1124, 676] on input "Black Oxide Stainless Button-Head Bolts" at bounding box center [1124, 675] width 1 height 1
radio input "true"
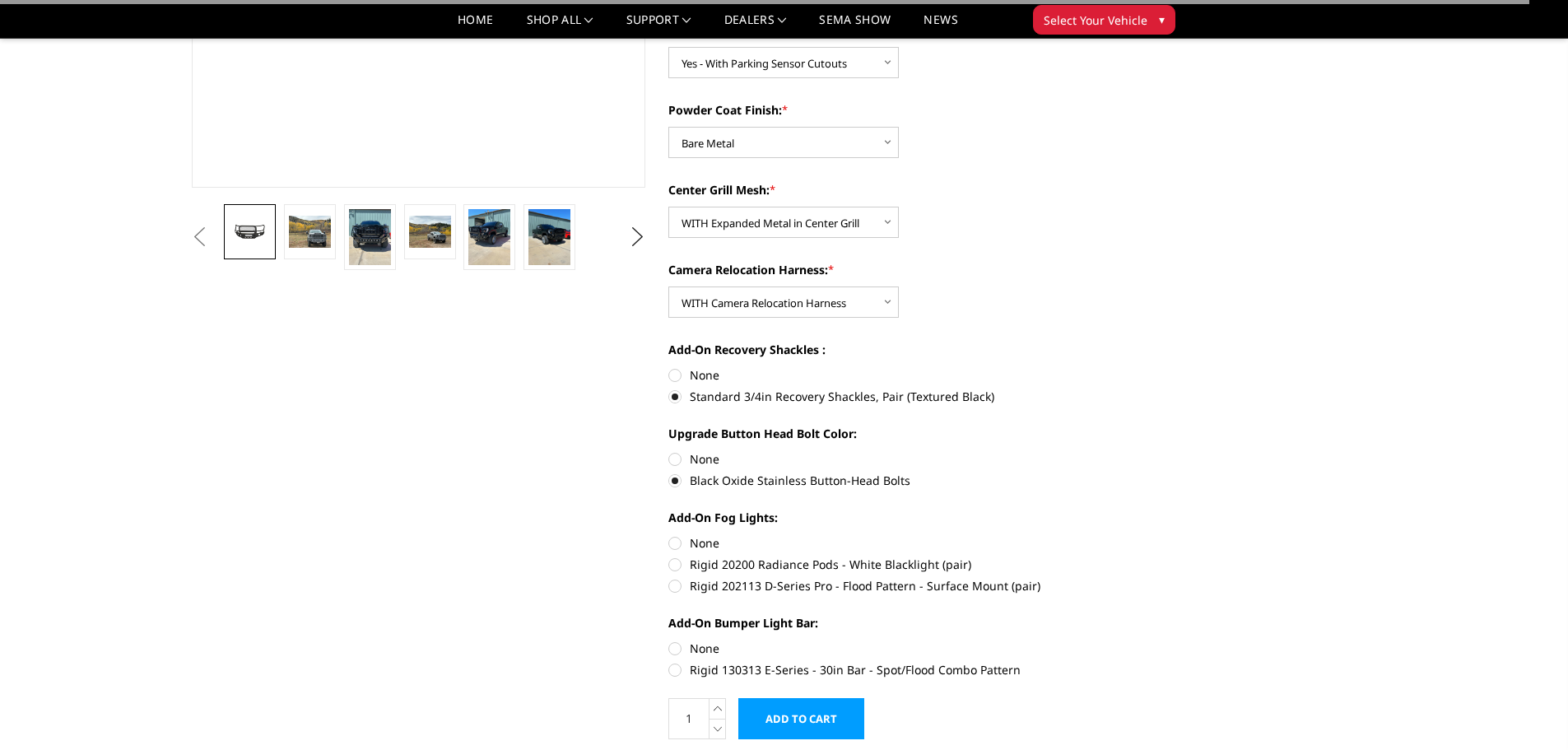
scroll to position [412, 0]
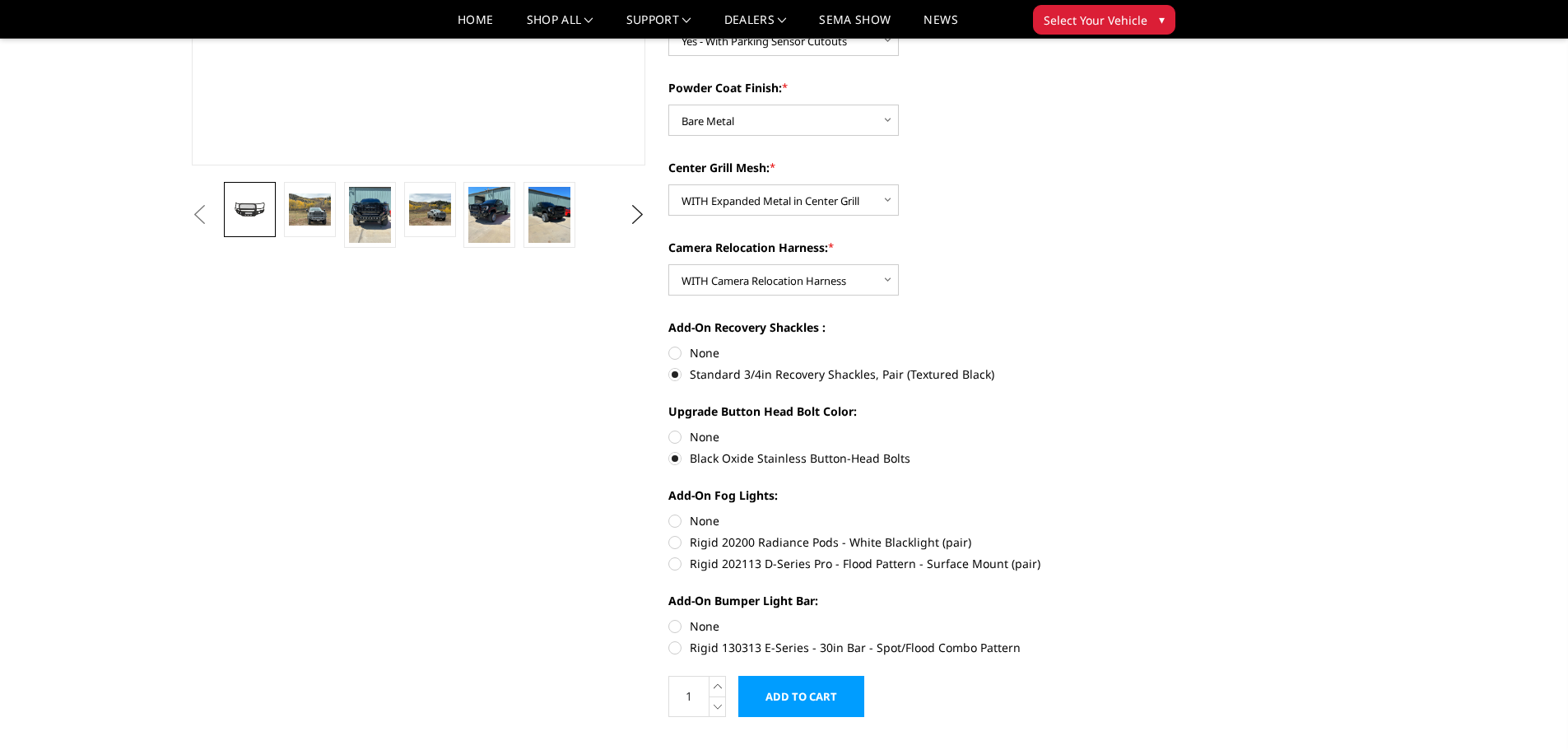
click at [692, 524] on label "None" at bounding box center [895, 521] width 454 height 18
click at [669, 512] on input "None" at bounding box center [668, 512] width 1 height 1
radio input "true"
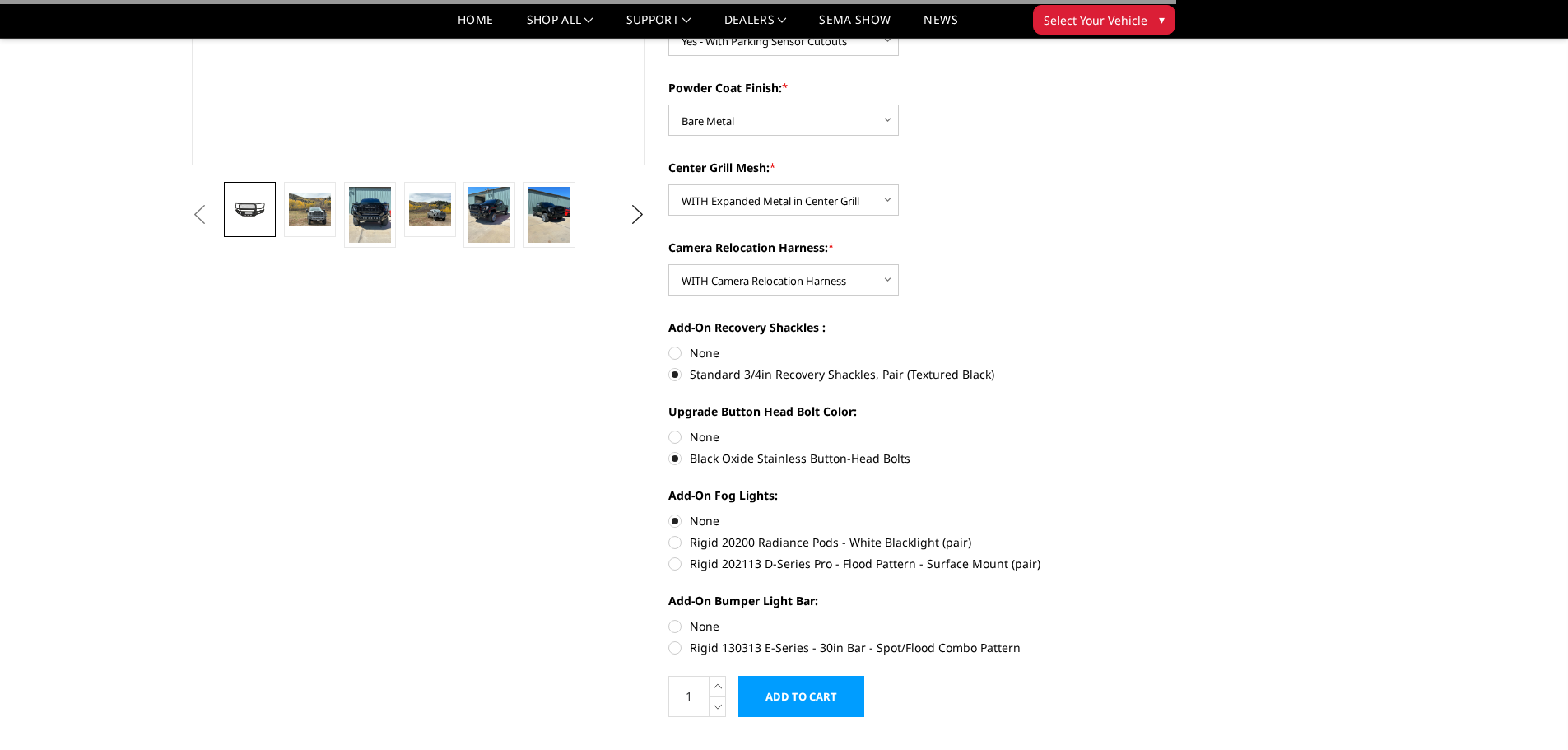
click at [683, 628] on label "None" at bounding box center [895, 627] width 454 height 18
click at [669, 618] on input "None" at bounding box center [668, 618] width 1 height 1
radio input "true"
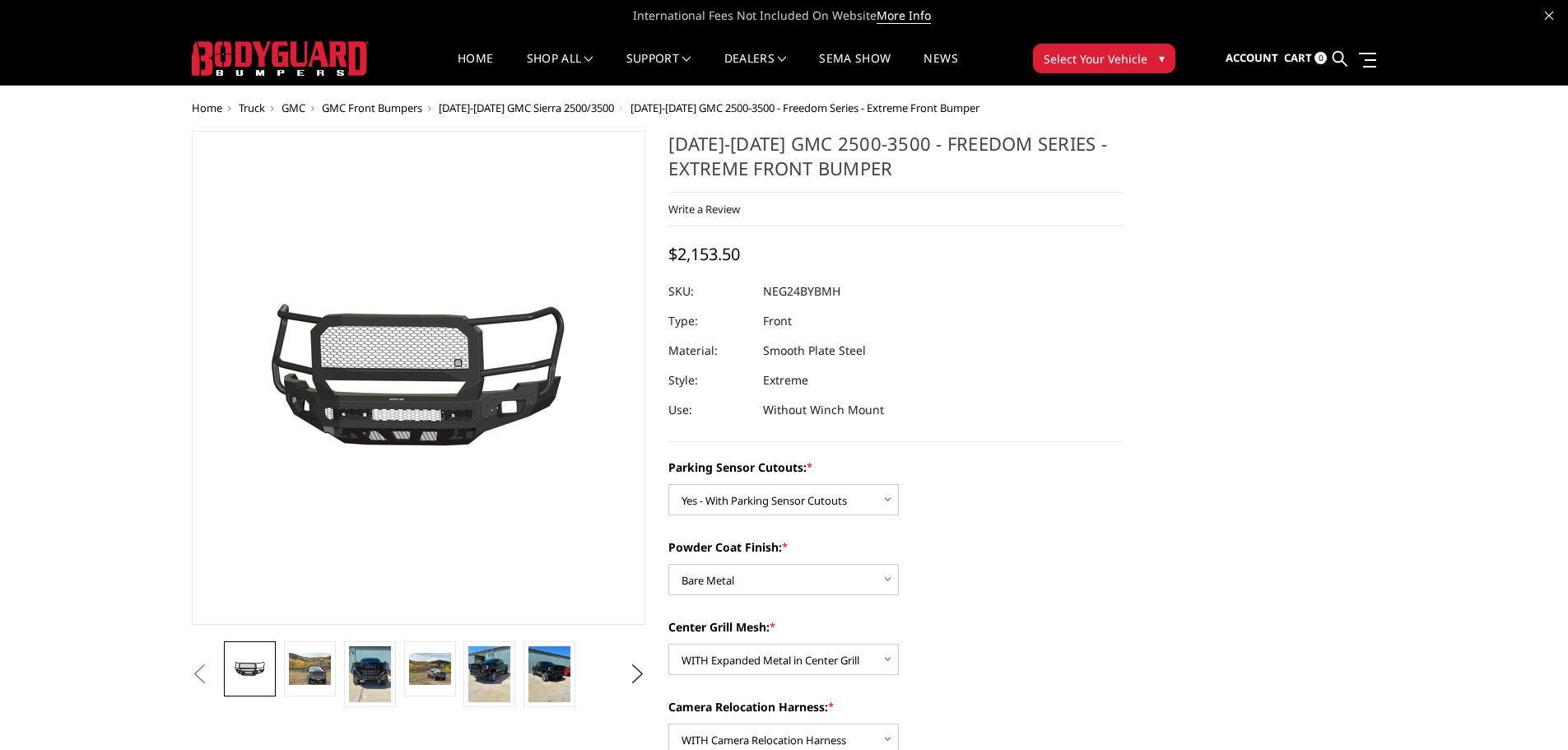
scroll to position [0, 0]
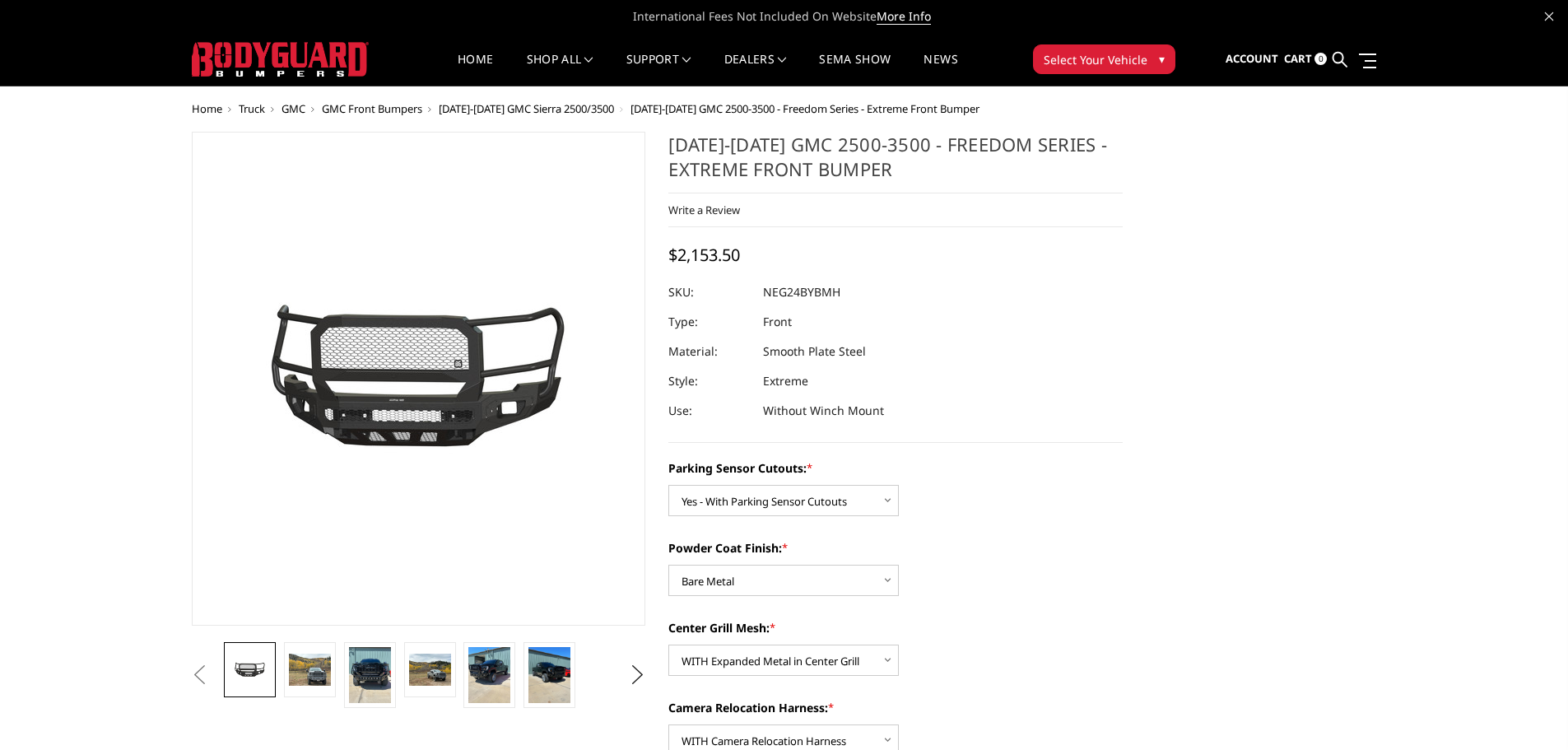
drag, startPoint x: 678, startPoint y: 257, endPoint x: 737, endPoint y: 257, distance: 59.0
click at [737, 257] on span "$2,153.50" at bounding box center [704, 254] width 72 height 23
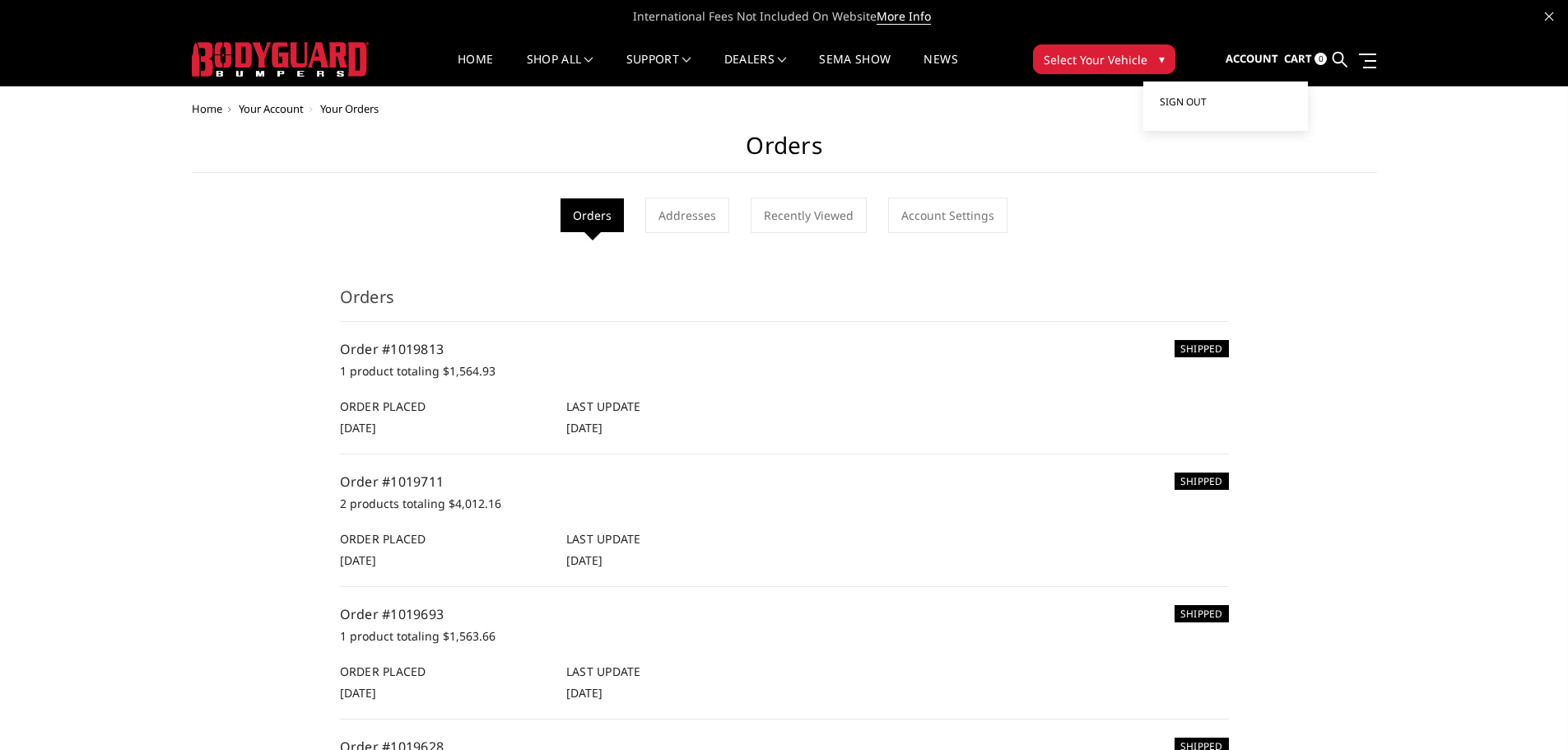
click at [1197, 100] on span "Sign out" at bounding box center [1184, 102] width 47 height 14
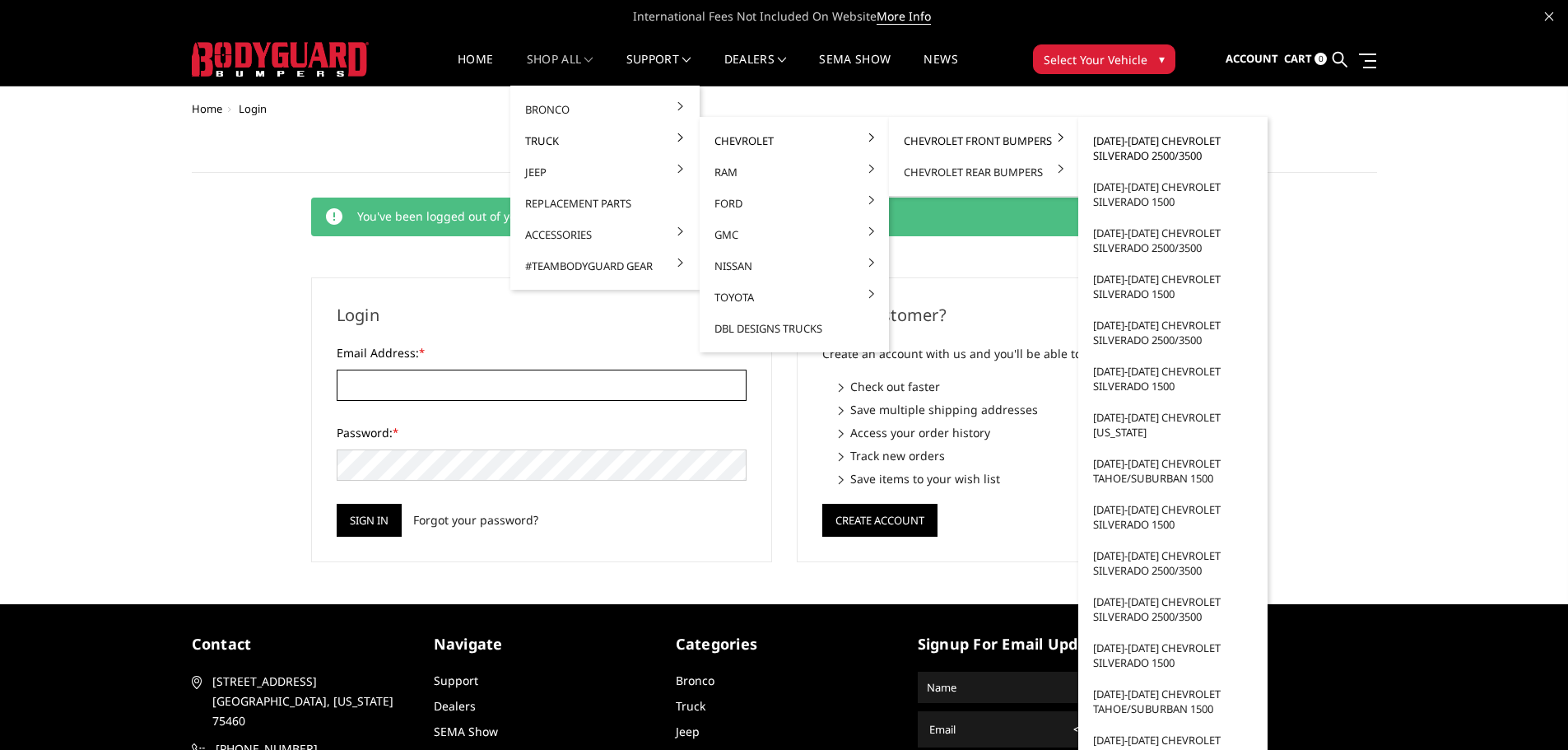
type input "[EMAIL_ADDRESS][DOMAIN_NAME]"
click at [1124, 153] on link "[DATE]-[DATE] Chevrolet Silverado 2500/3500" at bounding box center [1173, 148] width 176 height 46
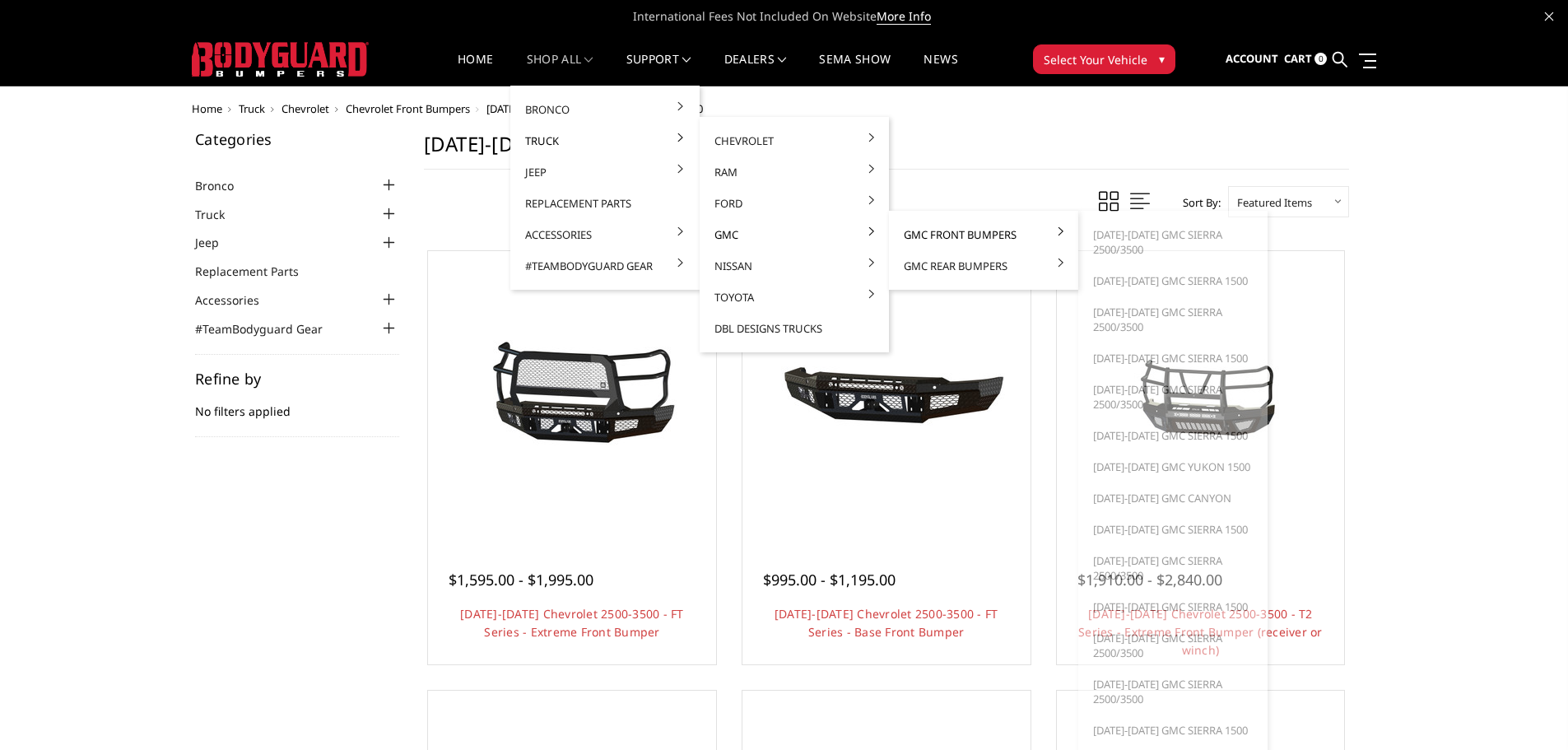
click at [948, 238] on link "GMC Front Bumpers" at bounding box center [984, 235] width 176 height 32
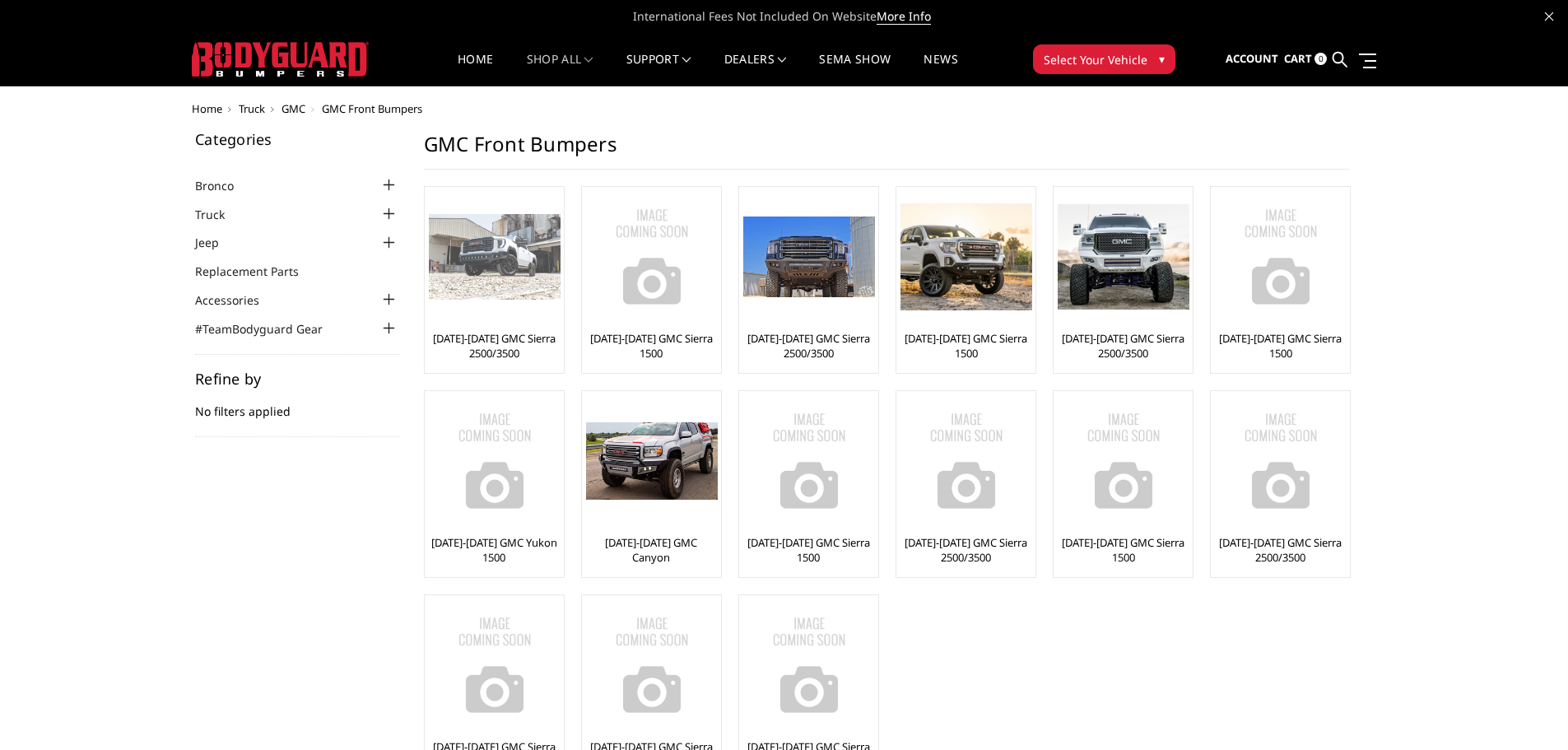
click at [540, 255] on img at bounding box center [495, 257] width 132 height 87
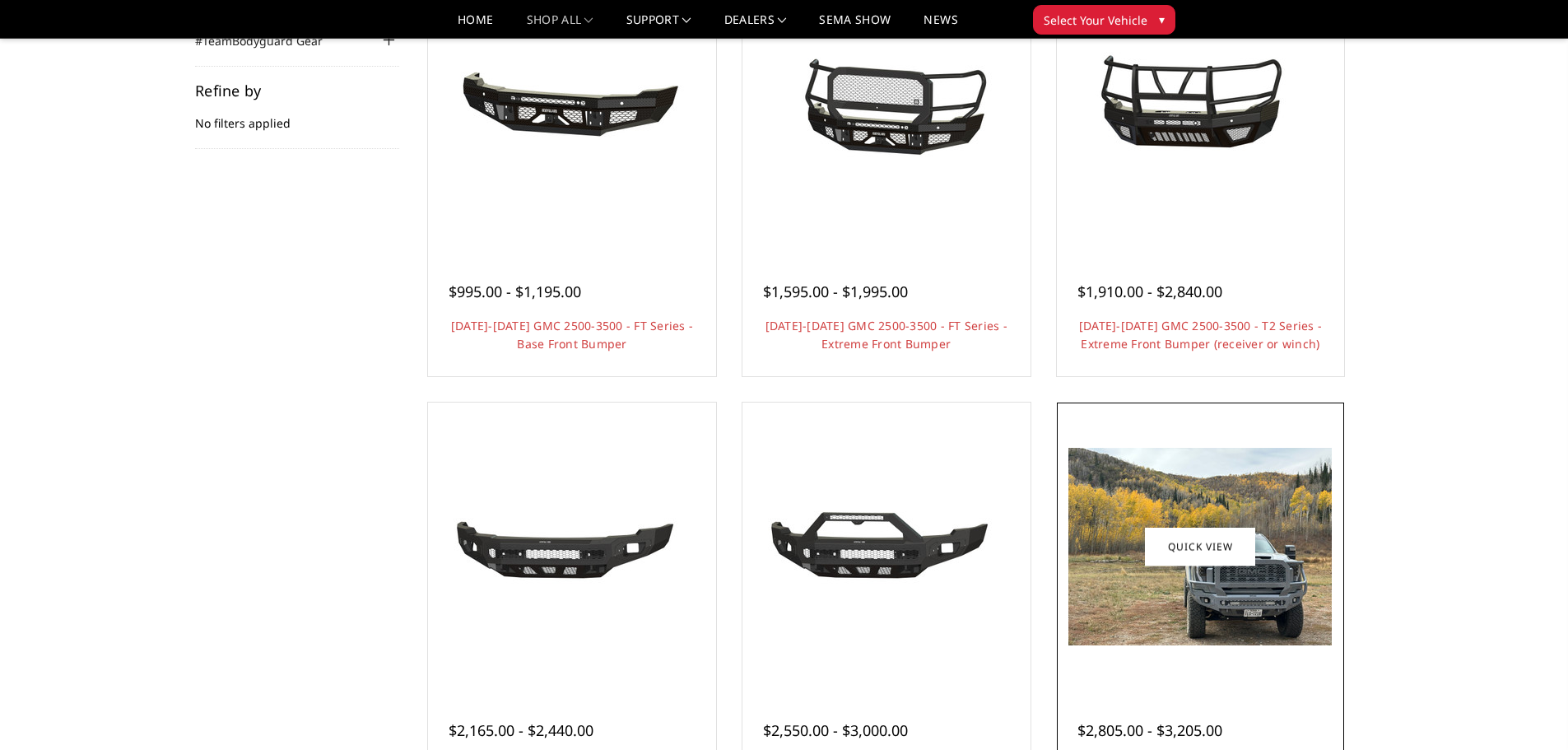
scroll to position [494, 0]
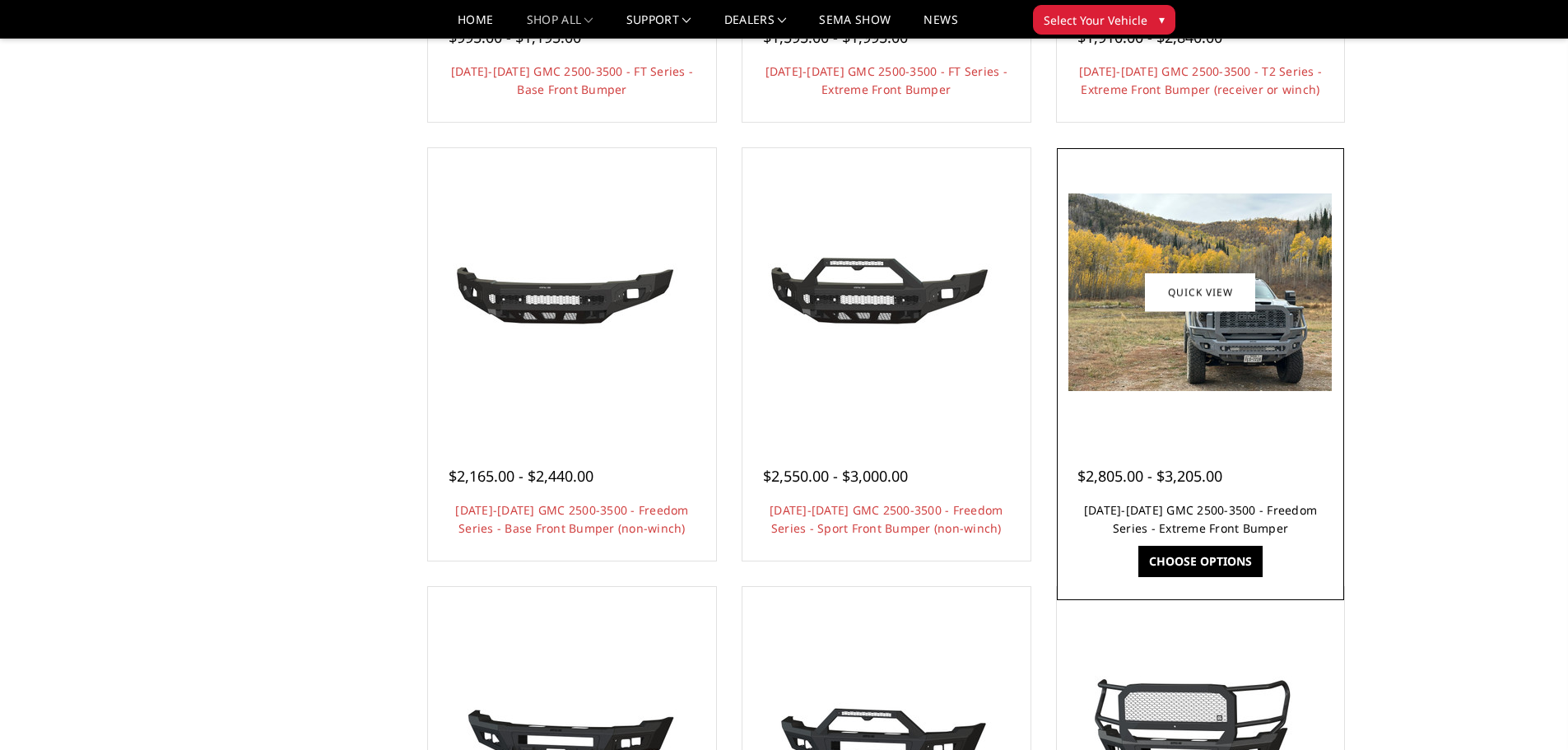
click at [1223, 511] on link "[DATE]-[DATE] GMC 2500-3500 - Freedom Series - Extreme Front Bumper" at bounding box center [1200, 519] width 233 height 34
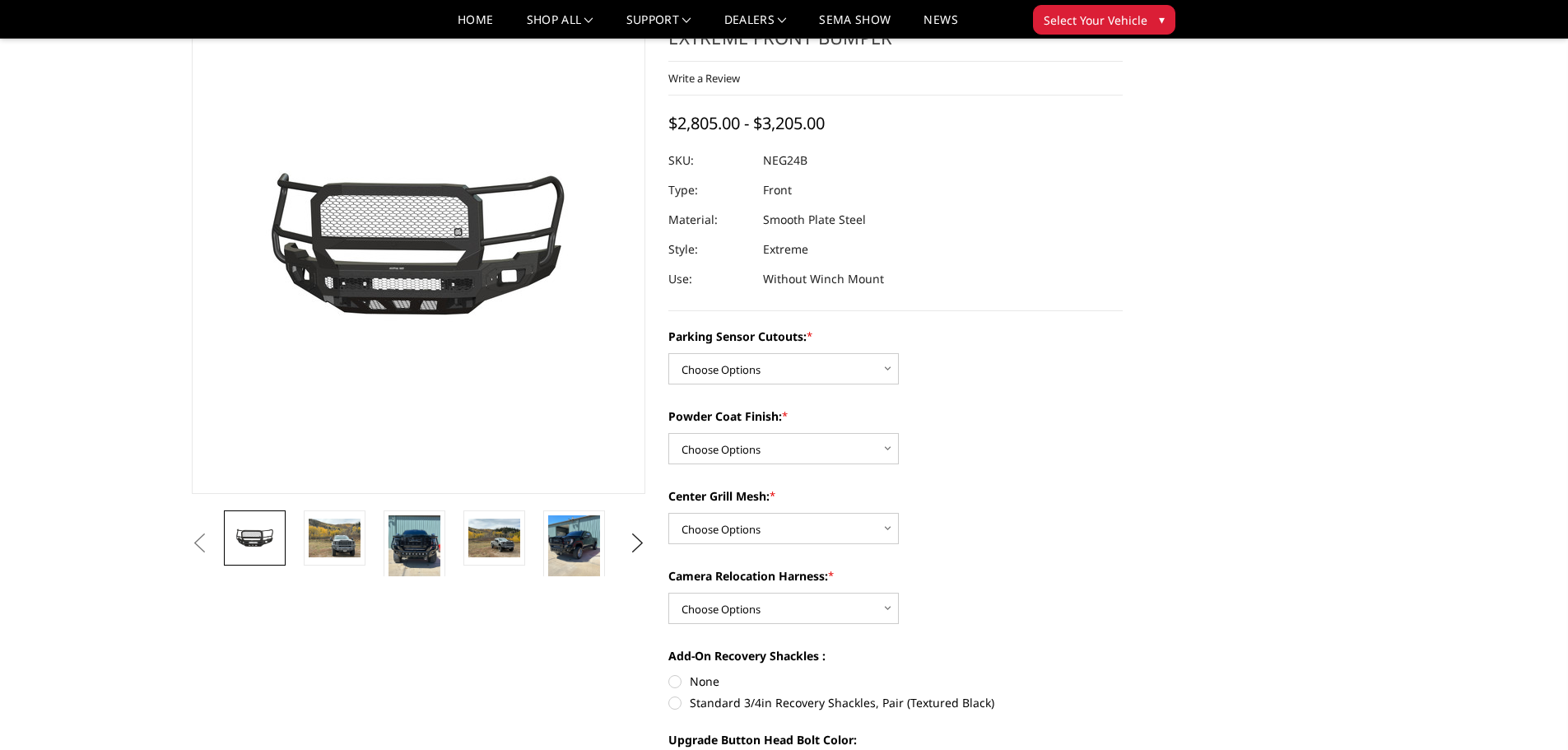
scroll to position [329, 0]
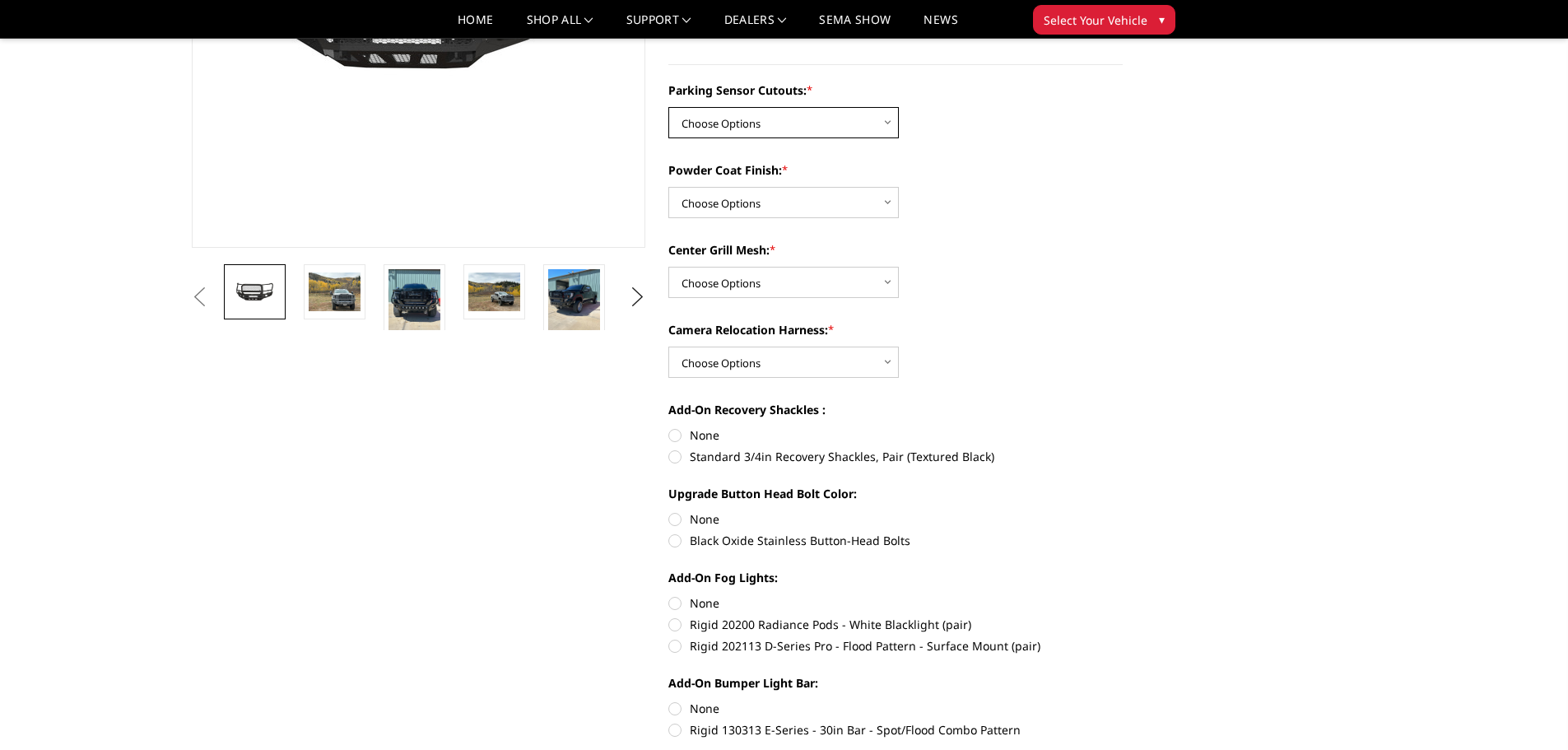
drag, startPoint x: 724, startPoint y: 127, endPoint x: 732, endPoint y: 142, distance: 17.0
click at [732, 142] on div "Parking Sensor Cutouts: * Choose Options No - Without Parking Sensor Cutouts Ye…" at bounding box center [895, 408] width 454 height 653
select select "2874"
click at [668, 107] on select "Choose Options No - Without Parking Sensor Cutouts Yes - With Parking Sensor Cu…" at bounding box center [784, 123] width 231 height 32
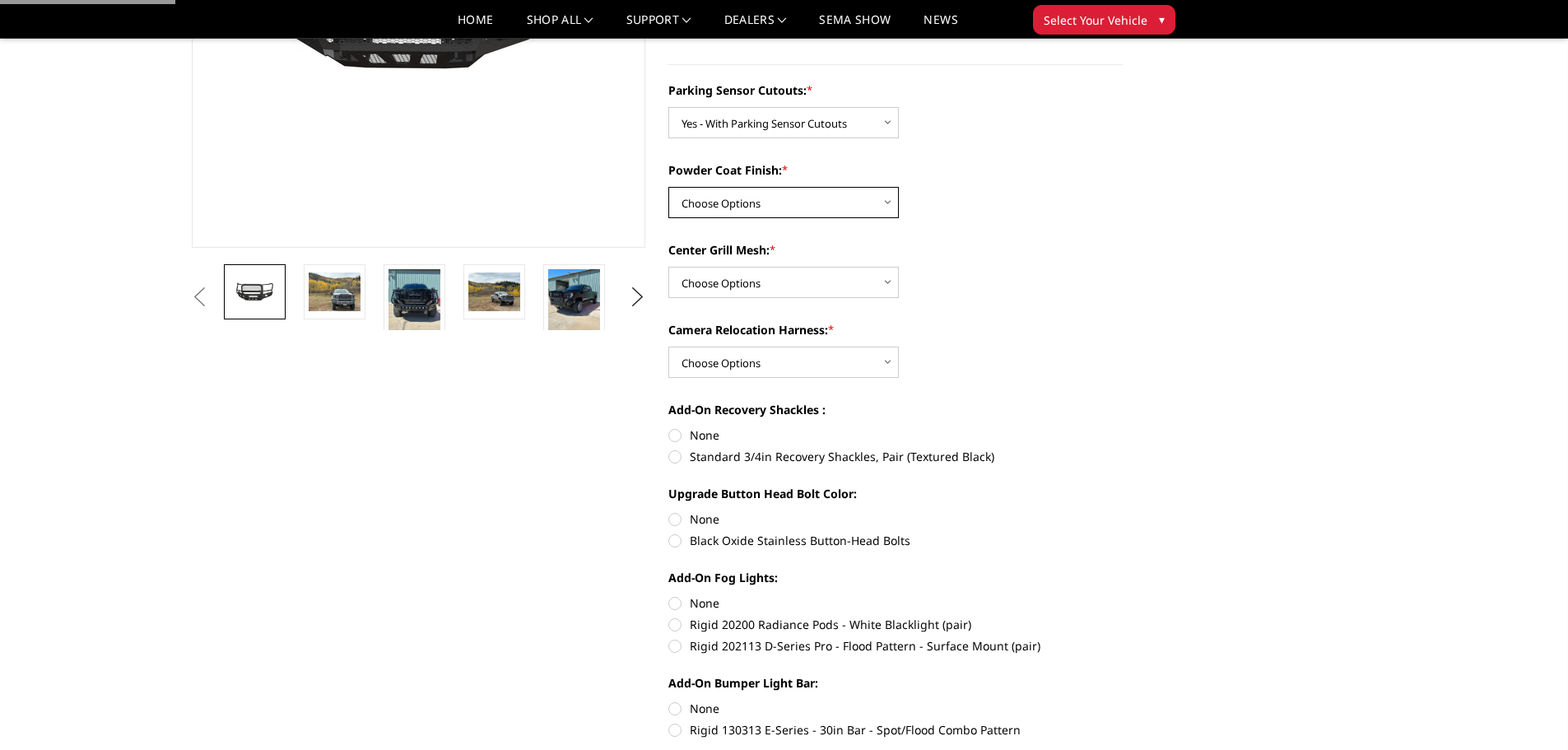
click at [768, 198] on select "Choose Options Bare Metal Texture Black Powder Coat" at bounding box center [784, 203] width 231 height 32
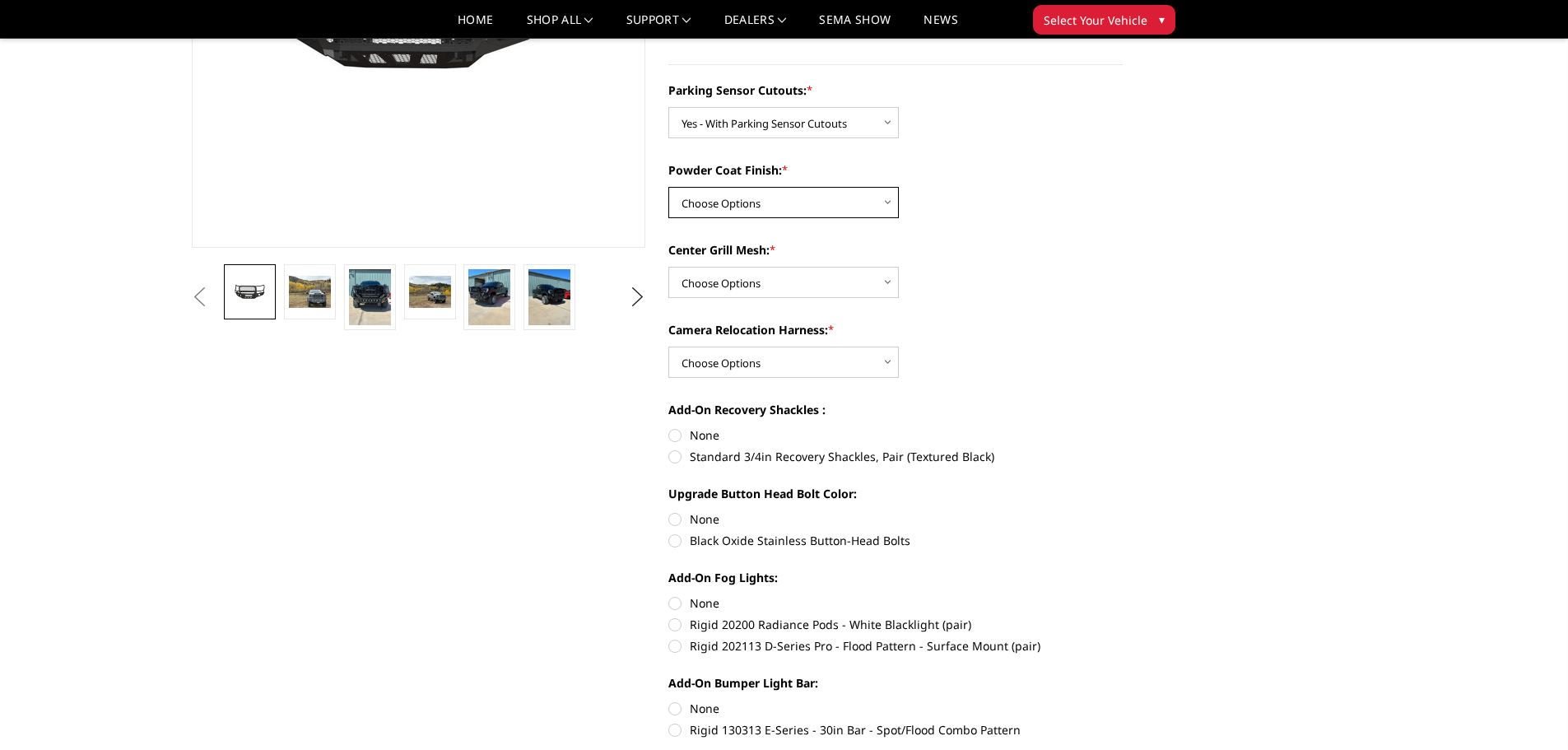
select select "2875"
click at [668, 187] on select "Choose Options Bare Metal Texture Black Powder Coat" at bounding box center [784, 203] width 231 height 32
click at [778, 290] on select "Choose Options WITH Expanded Metal in Center Grill WITHOUT Expanded Metal in Ce…" at bounding box center [784, 283] width 231 height 32
select select "2877"
click at [668, 267] on select "Choose Options WITH Expanded Metal in Center Grill WITHOUT Expanded Metal in Ce…" at bounding box center [784, 283] width 231 height 32
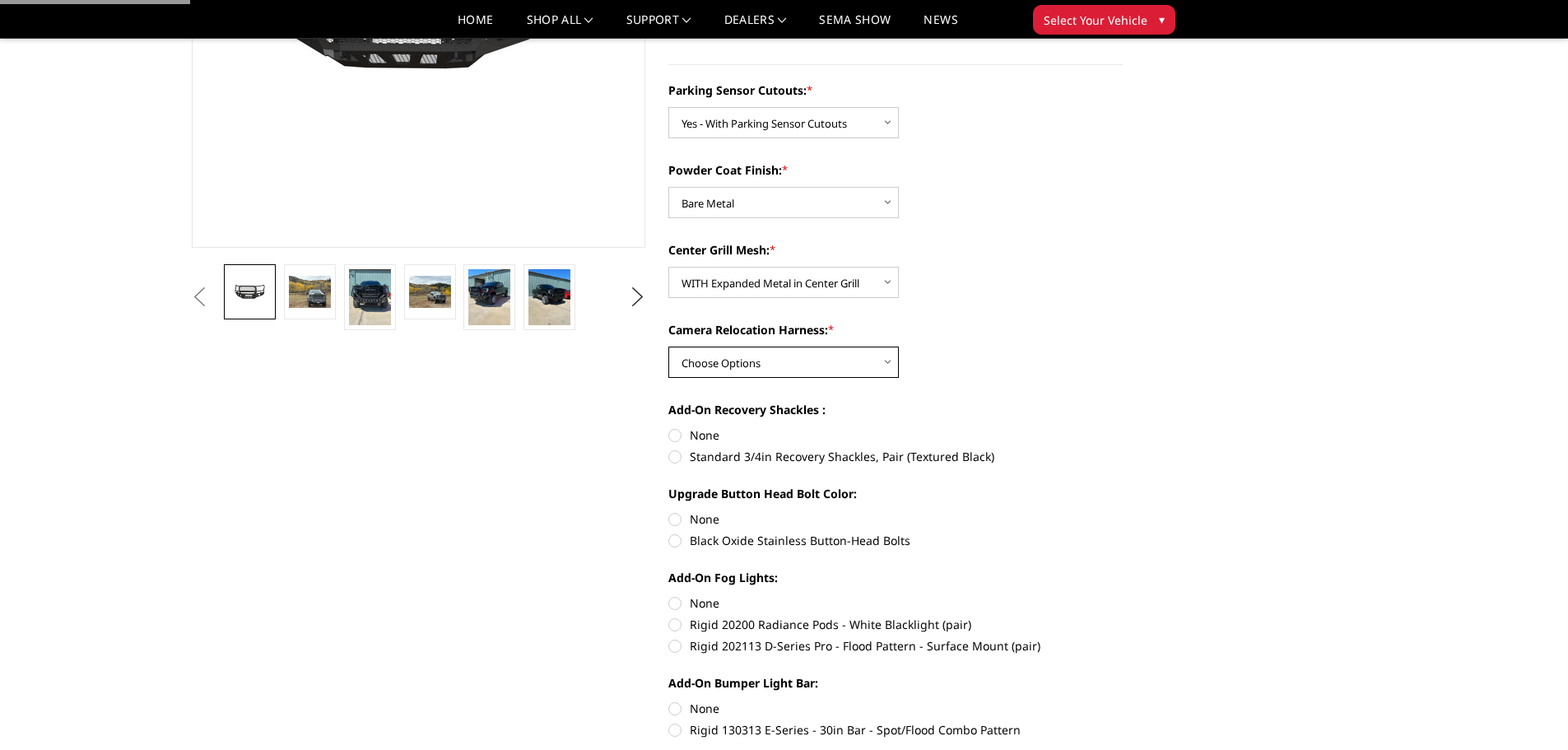
drag, startPoint x: 765, startPoint y: 354, endPoint x: 763, endPoint y: 370, distance: 16.1
click at [765, 354] on select "Choose Options WITH Camera Relocation Harness WITHOUT Camera Relocation Harness" at bounding box center [784, 363] width 231 height 32
select select "2879"
click at [668, 347] on select "Choose Options WITH Camera Relocation Harness WITHOUT Camera Relocation Harness" at bounding box center [784, 363] width 231 height 32
click at [676, 455] on label "Standard 3/4in Recovery Shackles, Pair (Textured Black)" at bounding box center [895, 456] width 454 height 18
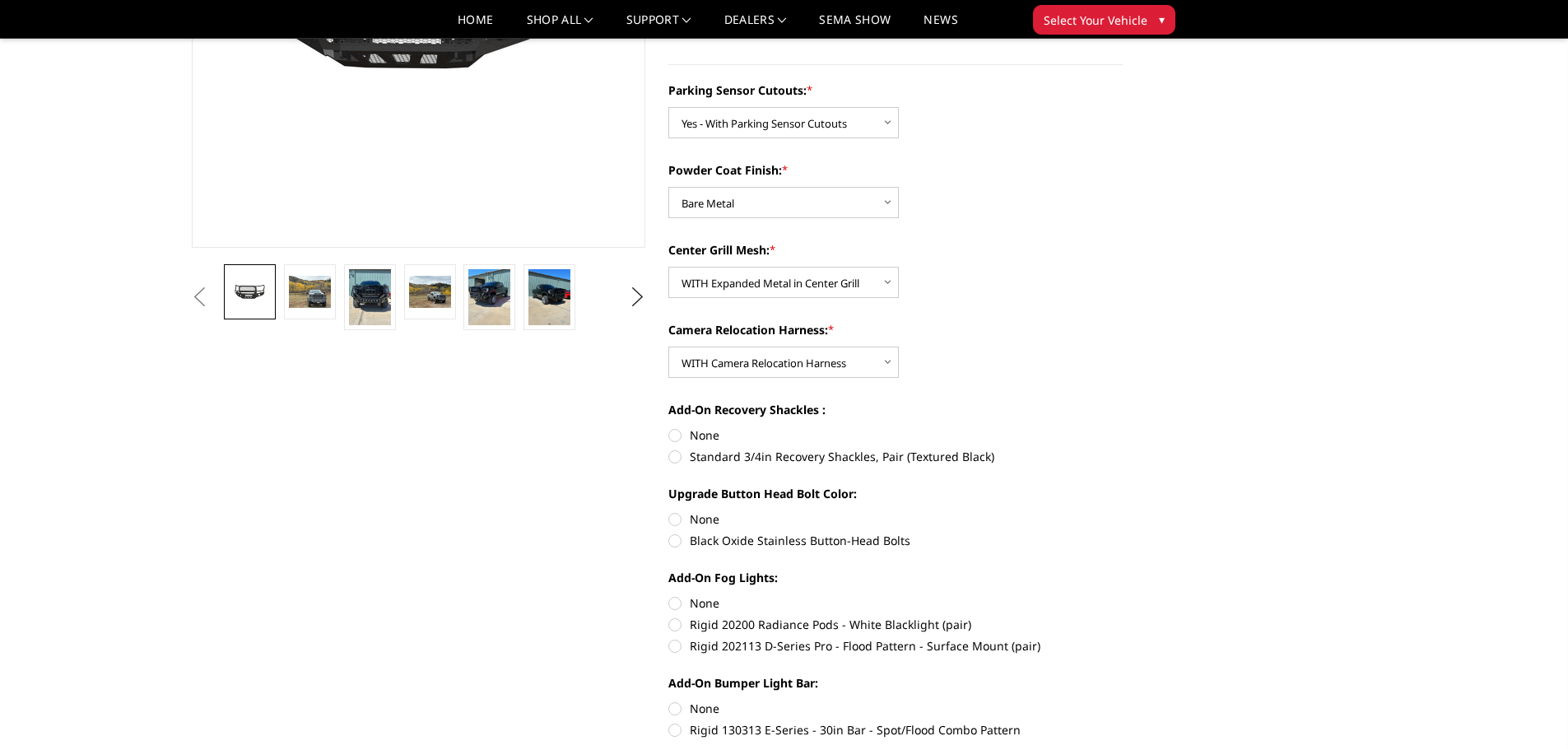
click at [1124, 428] on input "Standard 3/4in Recovery Shackles, Pair (Textured Black)" at bounding box center [1124, 427] width 1 height 1
radio input "true"
click at [674, 540] on label "Black Oxide Stainless Button-Head Bolts" at bounding box center [895, 541] width 454 height 18
click at [1124, 511] on input "Black Oxide Stainless Button-Head Bolts" at bounding box center [1124, 511] width 1 height 1
radio input "true"
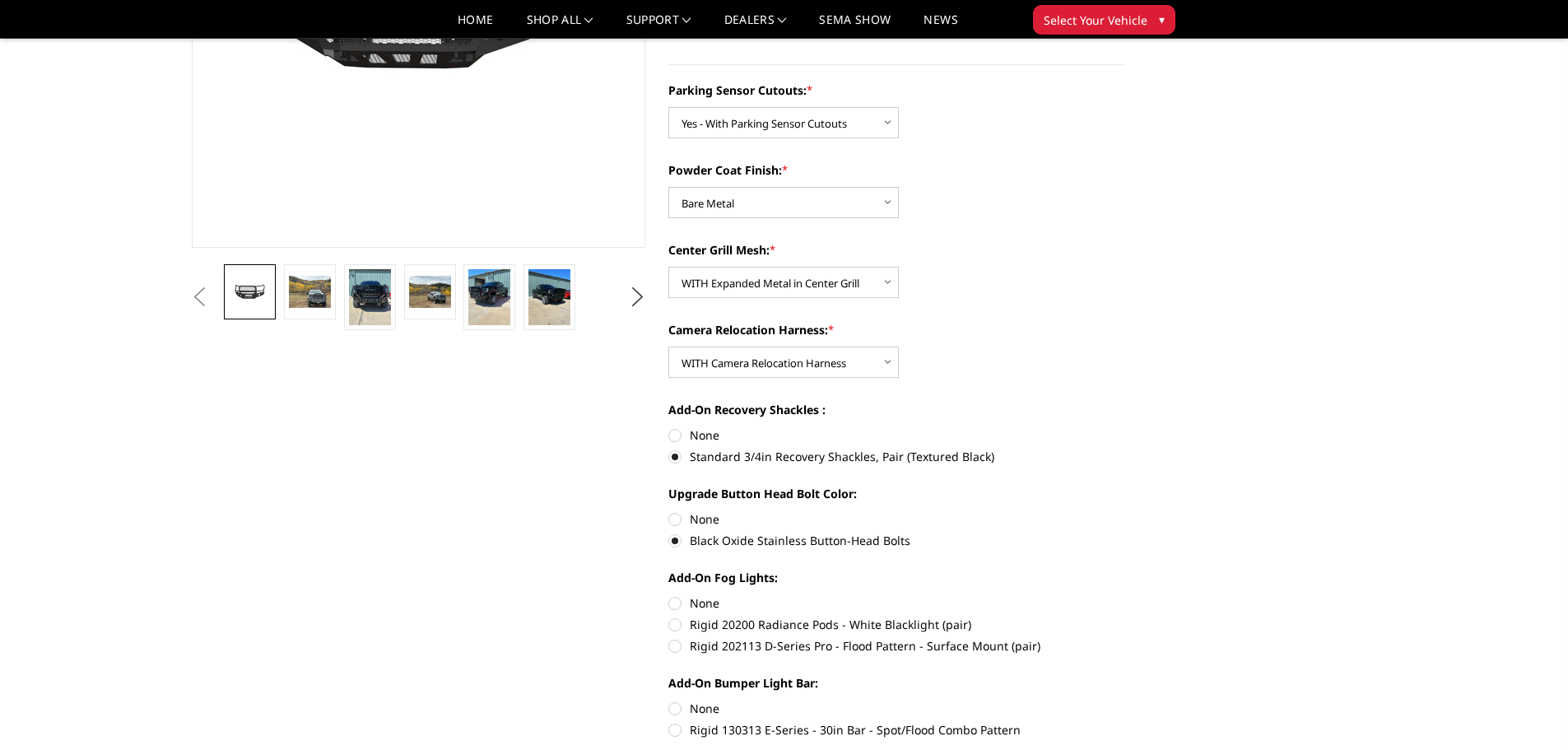
click at [675, 602] on label "None" at bounding box center [895, 603] width 454 height 18
click at [669, 595] on input "None" at bounding box center [668, 594] width 1 height 1
radio input "true"
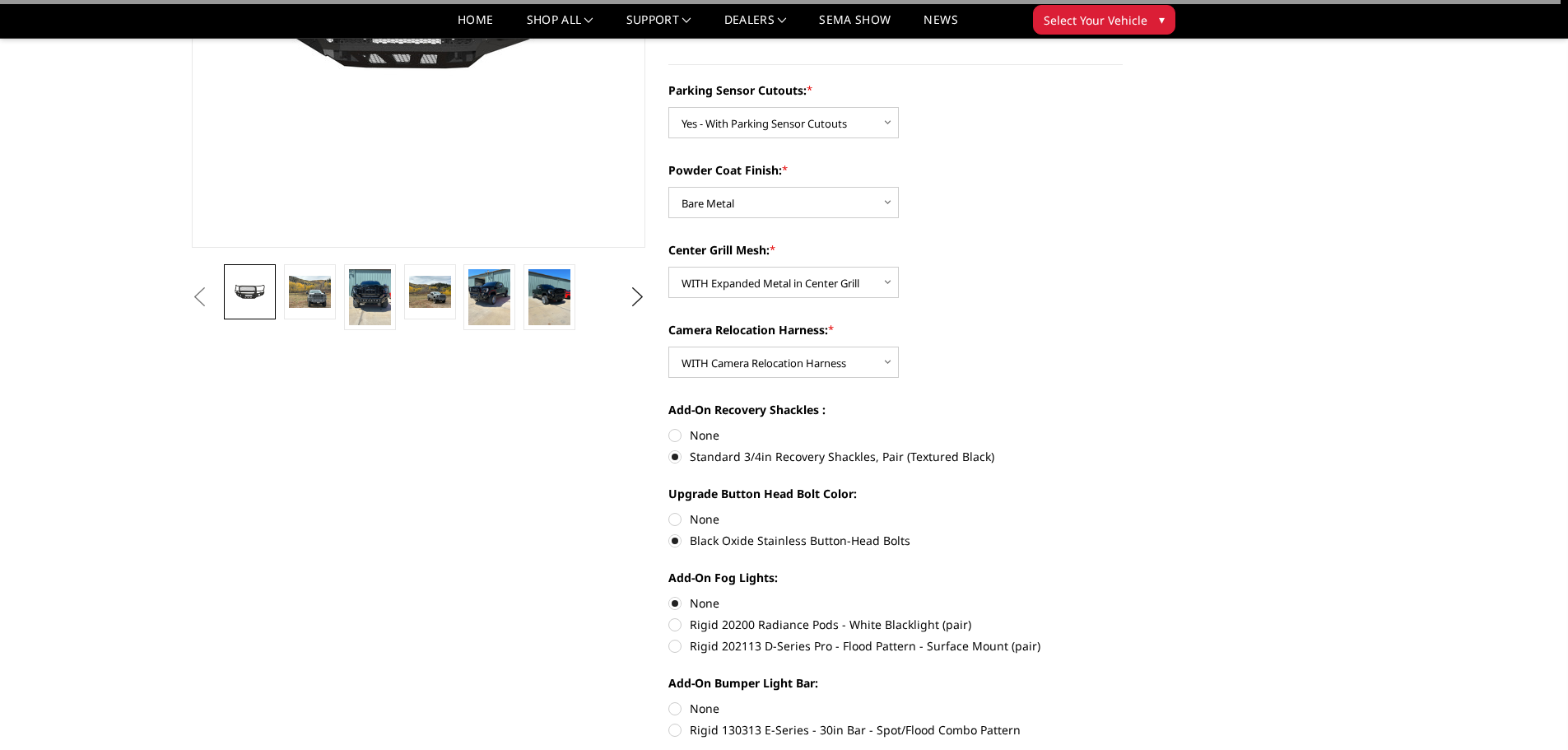
click at [677, 711] on label "None" at bounding box center [895, 709] width 454 height 18
click at [669, 701] on input "None" at bounding box center [668, 700] width 1 height 1
radio input "true"
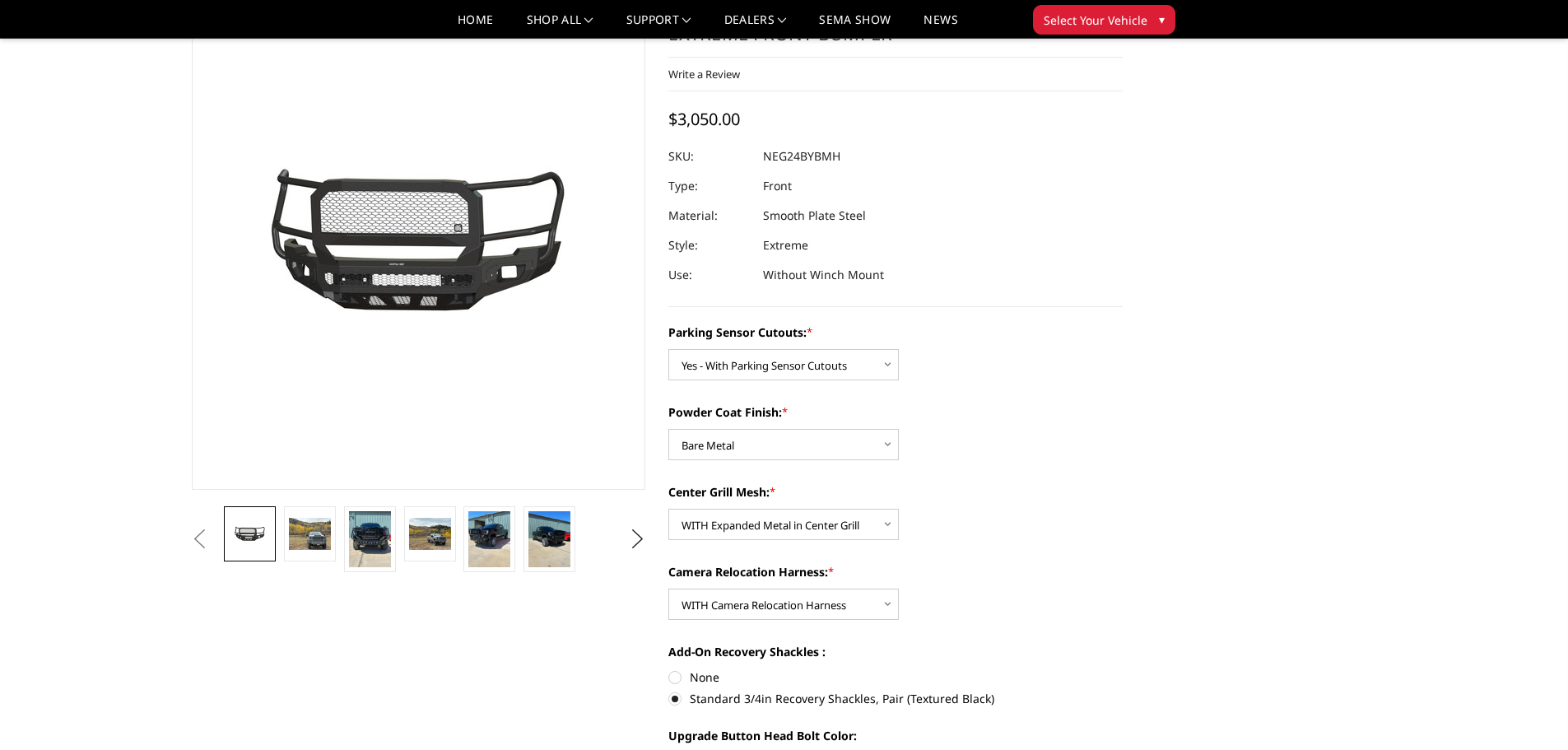
scroll to position [0, 0]
